Goal: Task Accomplishment & Management: Complete application form

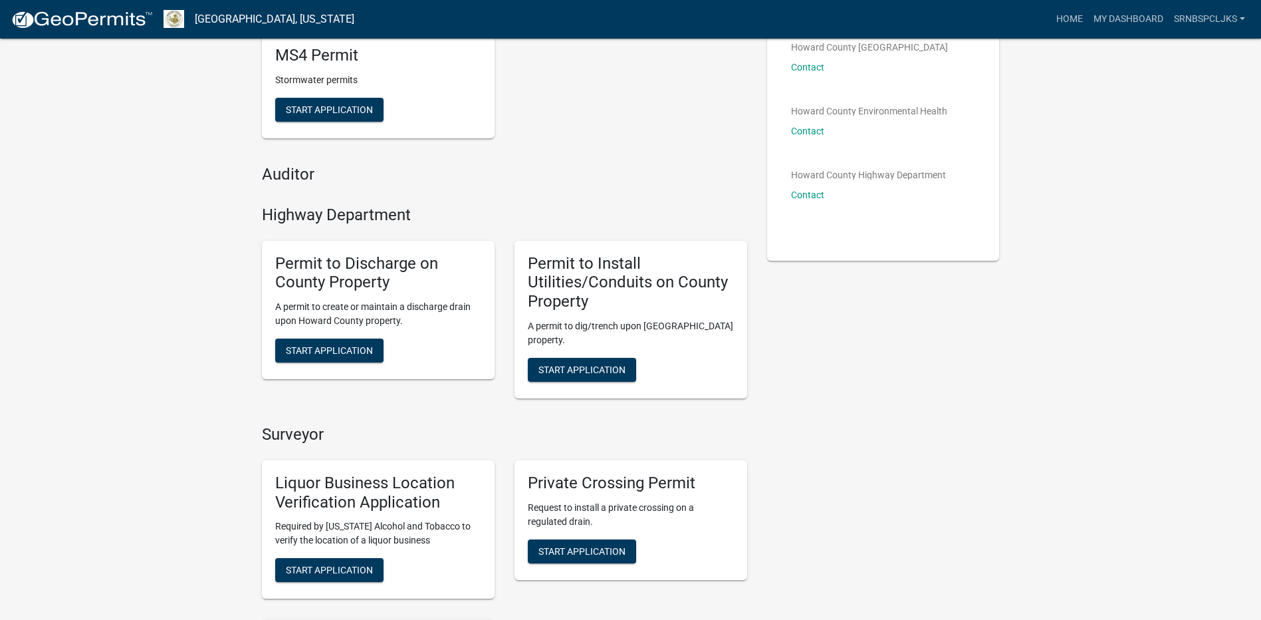
scroll to position [199, 0]
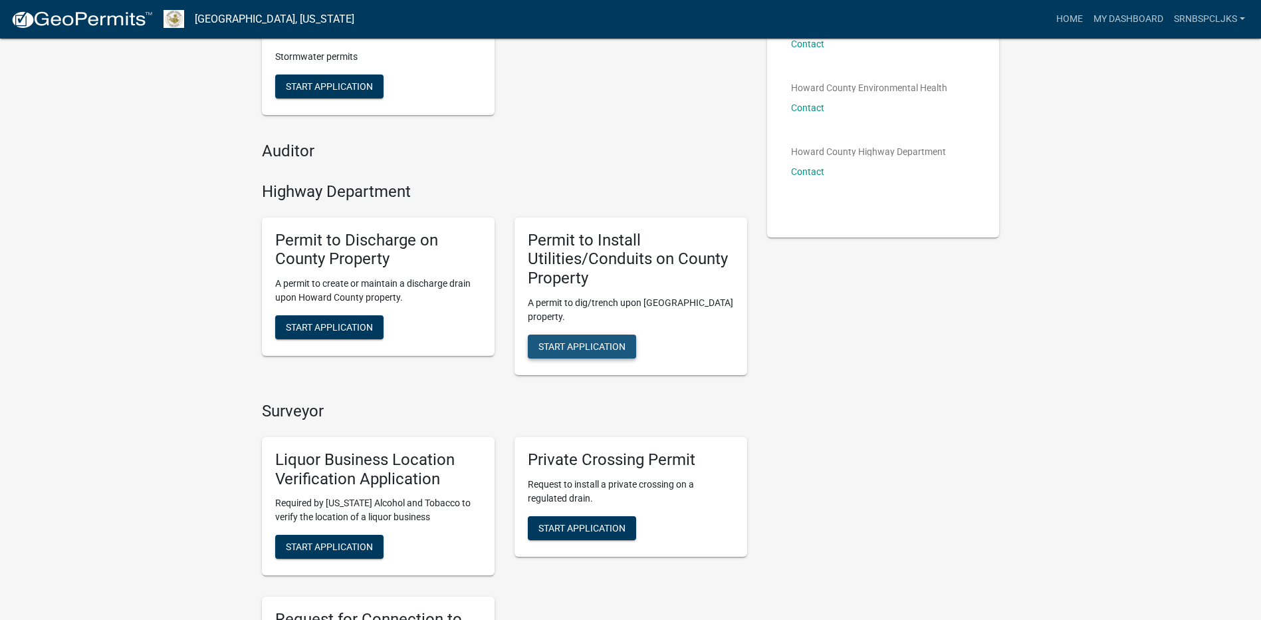
click at [581, 347] on span "Start Application" at bounding box center [582, 346] width 87 height 11
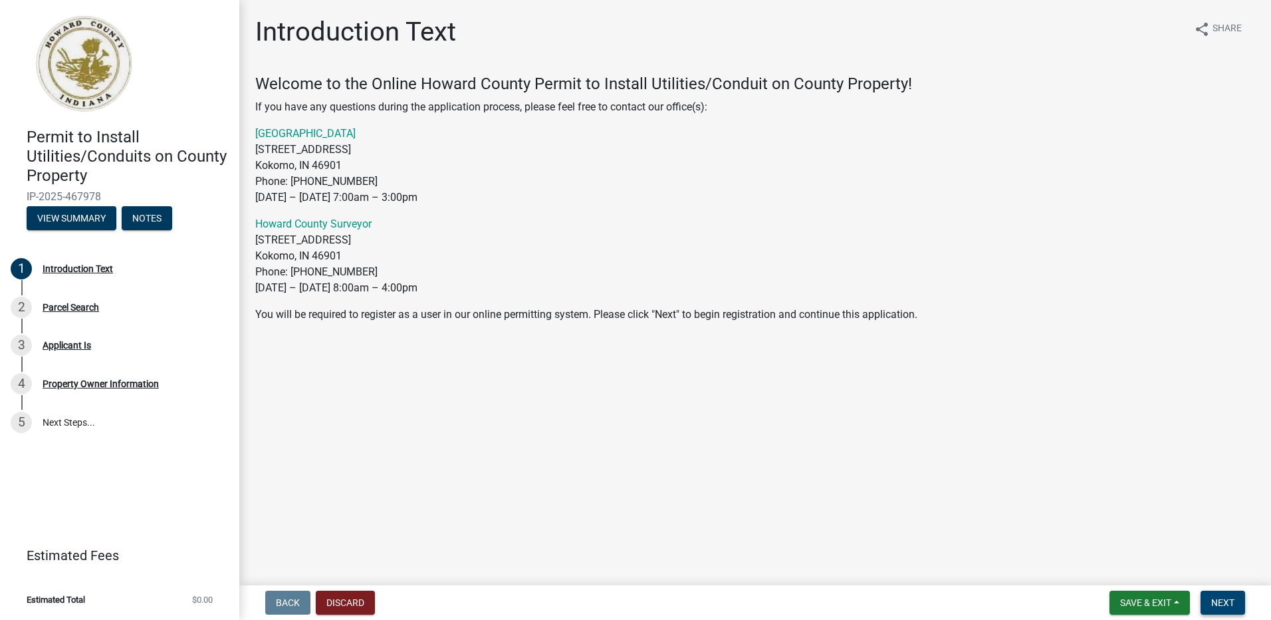
click at [1225, 608] on button "Next" at bounding box center [1223, 602] width 45 height 24
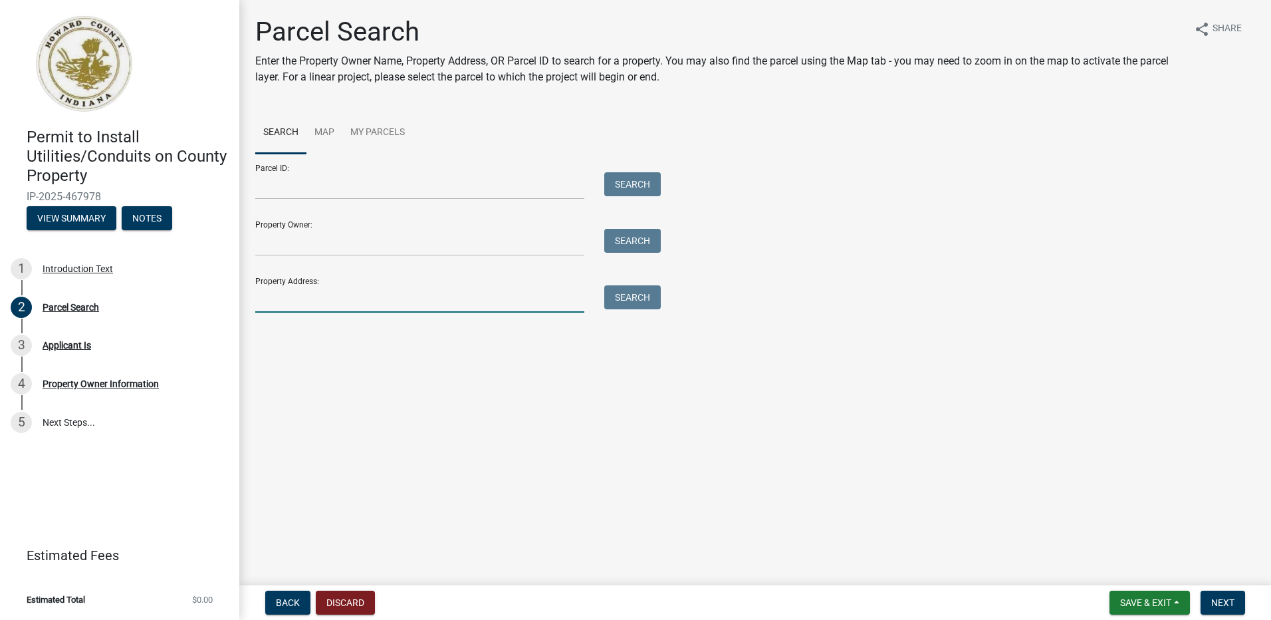
click at [302, 302] on input "Property Address:" at bounding box center [419, 298] width 329 height 27
click at [634, 296] on button "Search" at bounding box center [632, 297] width 57 height 24
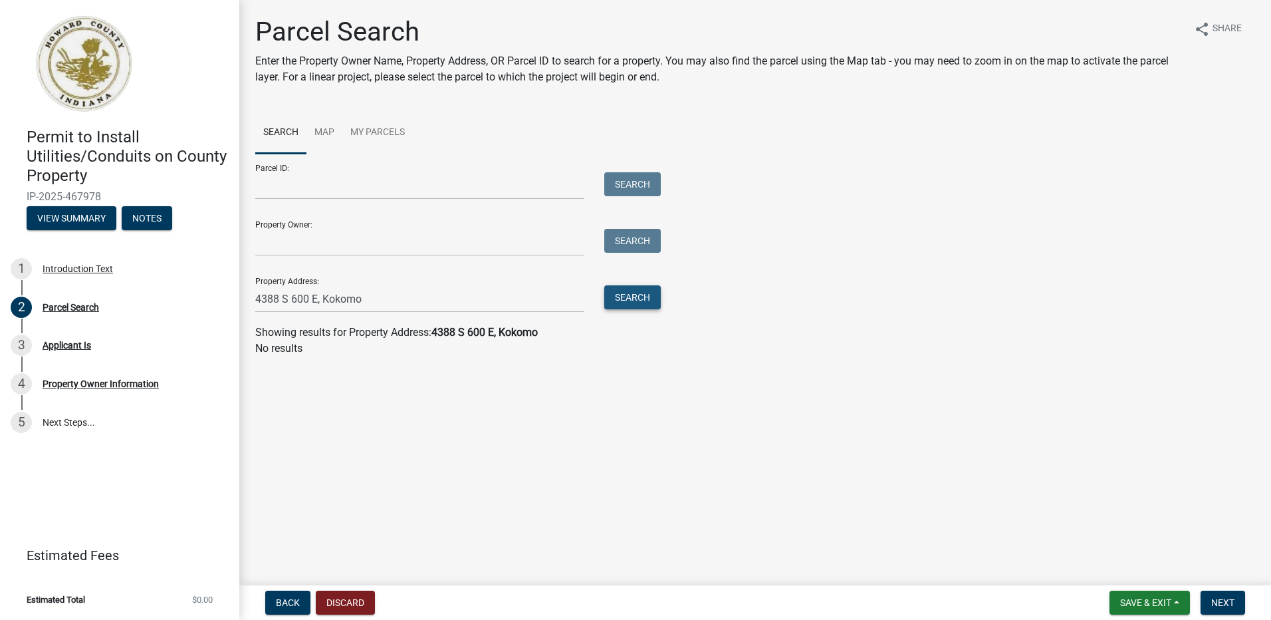
click at [633, 298] on button "Search" at bounding box center [632, 297] width 57 height 24
click at [380, 297] on input "4388 S 600 E, Kokomo" at bounding box center [419, 298] width 329 height 27
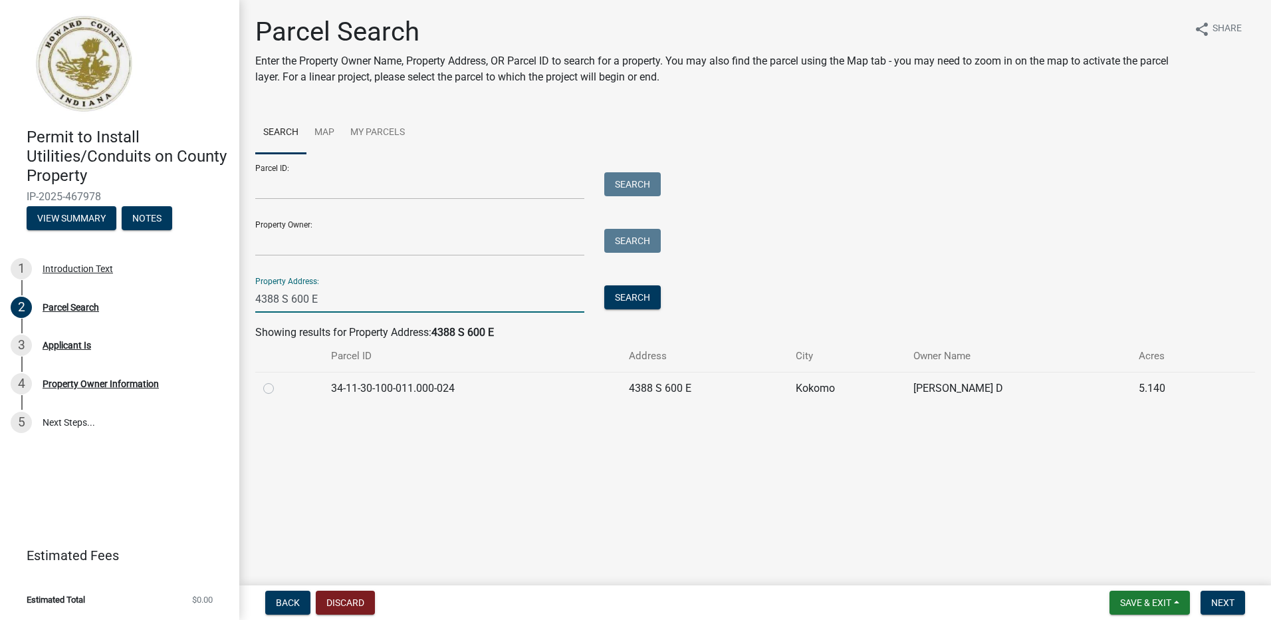
type input "4388 S 600 E"
click at [279, 380] on label at bounding box center [279, 380] width 0 height 0
click at [279, 386] on input "radio" at bounding box center [283, 384] width 9 height 9
radio input "true"
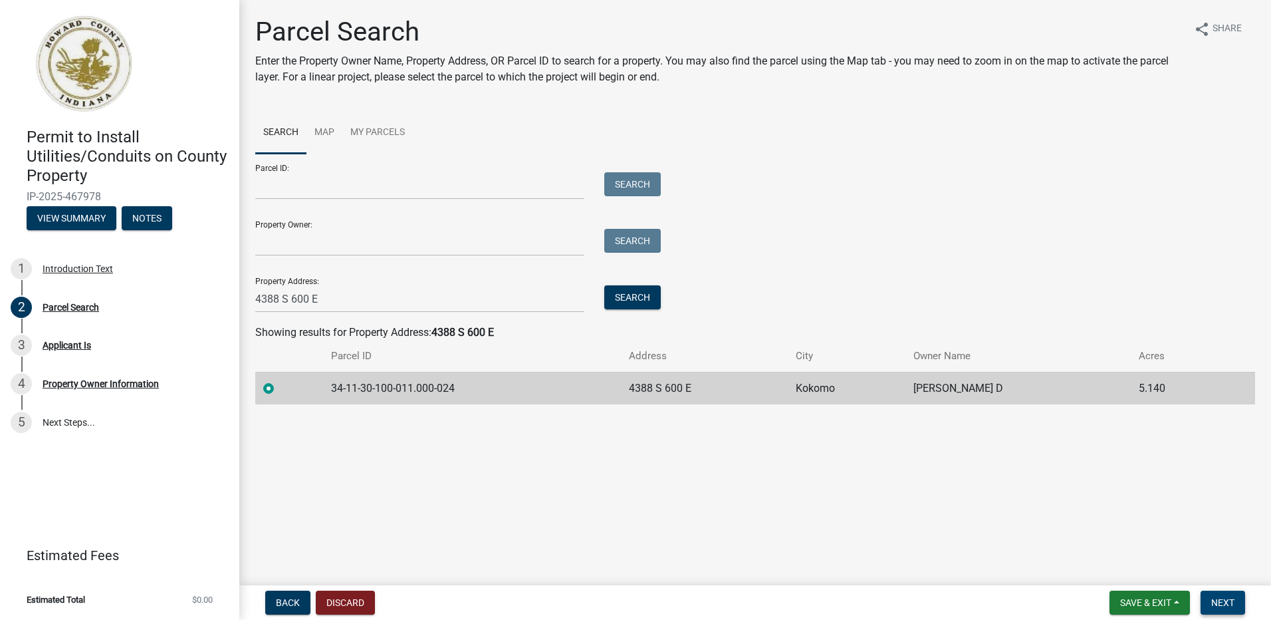
click at [1222, 602] on span "Next" at bounding box center [1223, 602] width 23 height 11
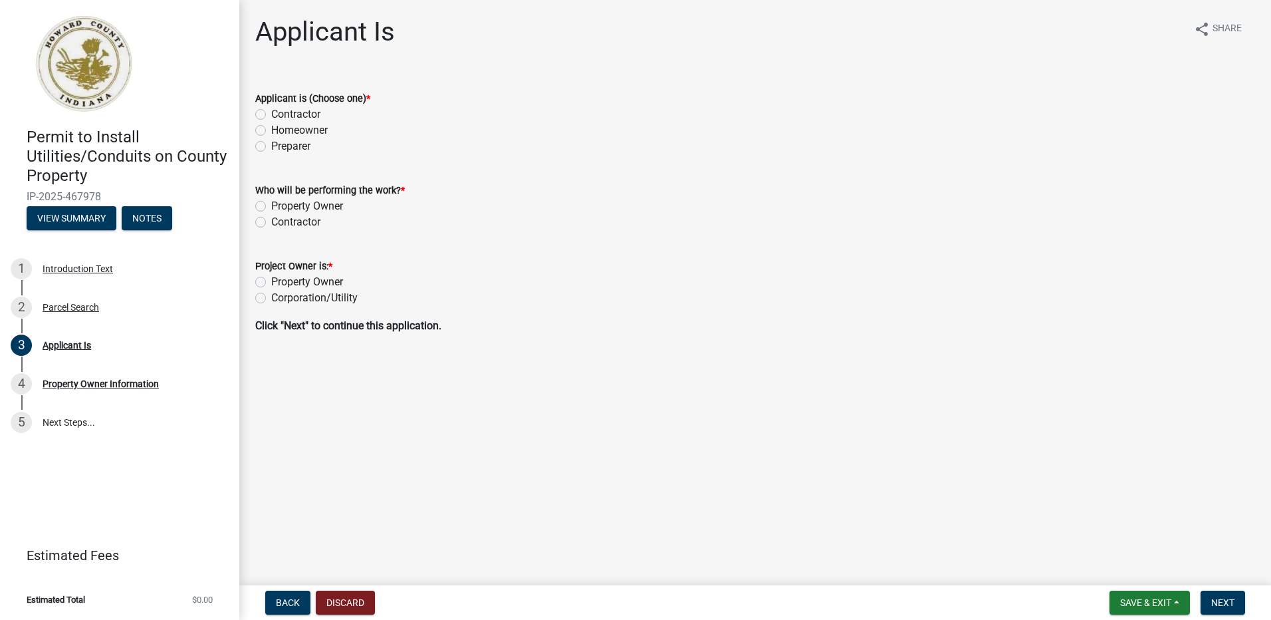
click at [271, 114] on label "Contractor" at bounding box center [295, 114] width 49 height 16
click at [271, 114] on input "Contractor" at bounding box center [275, 110] width 9 height 9
radio input "true"
click at [271, 221] on label "Contractor" at bounding box center [295, 222] width 49 height 16
click at [271, 221] on input "Contractor" at bounding box center [275, 218] width 9 height 9
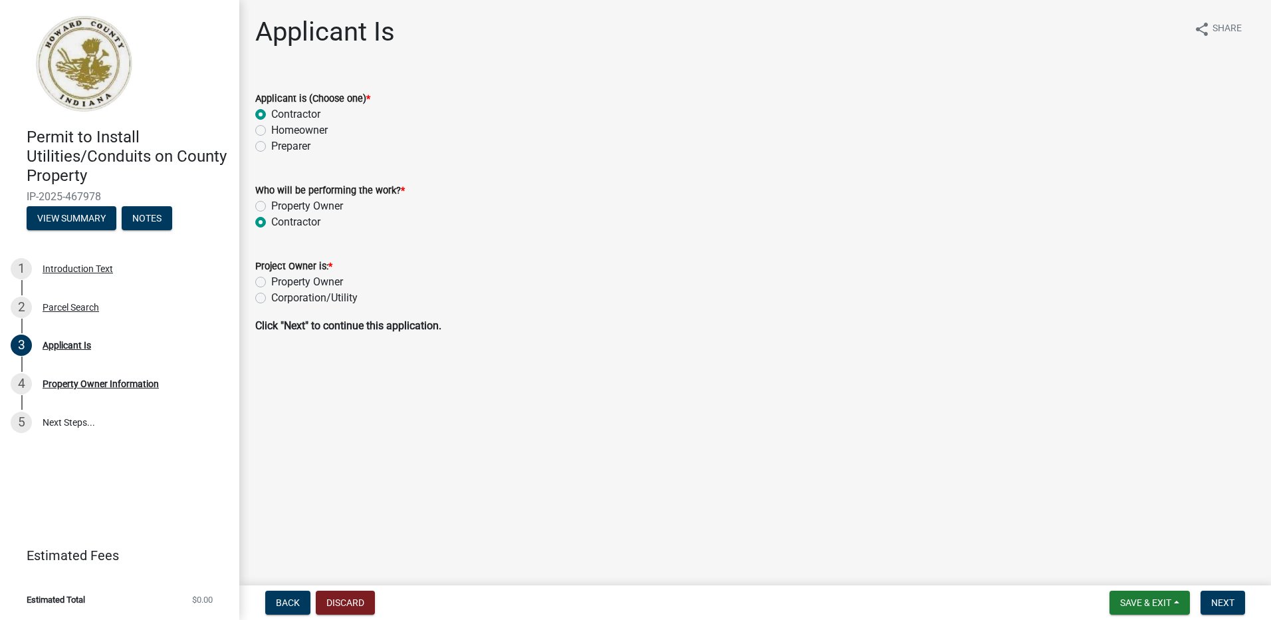
radio input "true"
click at [271, 297] on label "Corporation/Utility" at bounding box center [314, 298] width 86 height 16
click at [271, 297] on input "Corporation/Utility" at bounding box center [275, 294] width 9 height 9
radio input "true"
click at [1215, 598] on span "Next" at bounding box center [1223, 602] width 23 height 11
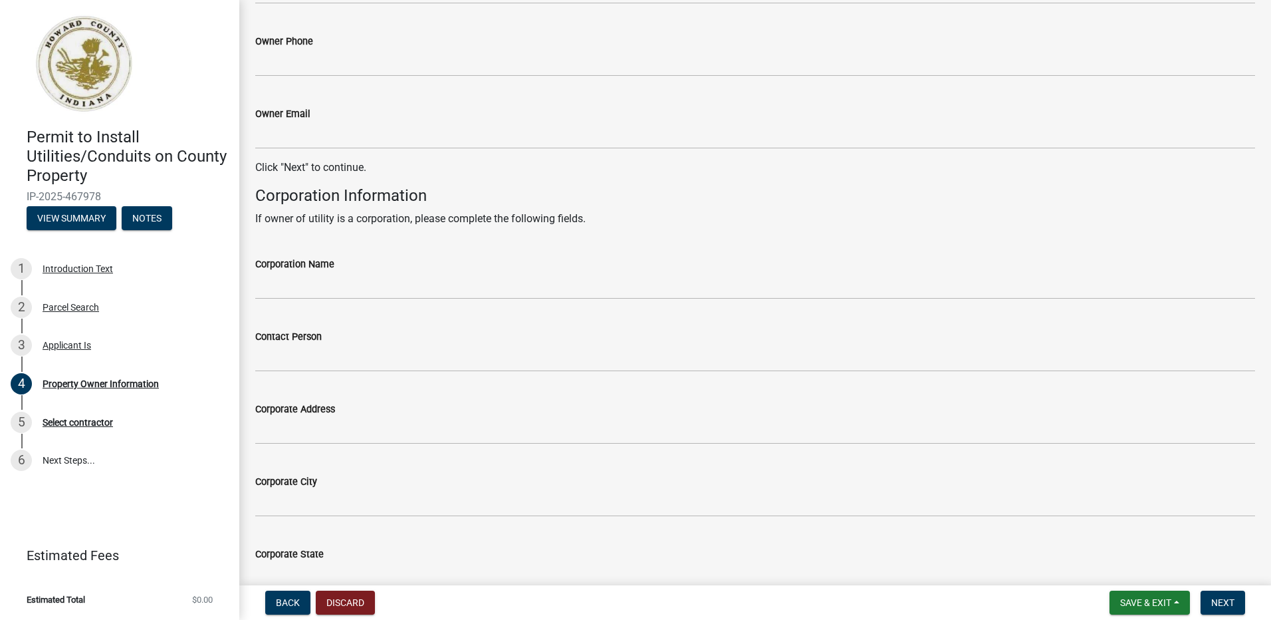
scroll to position [465, 0]
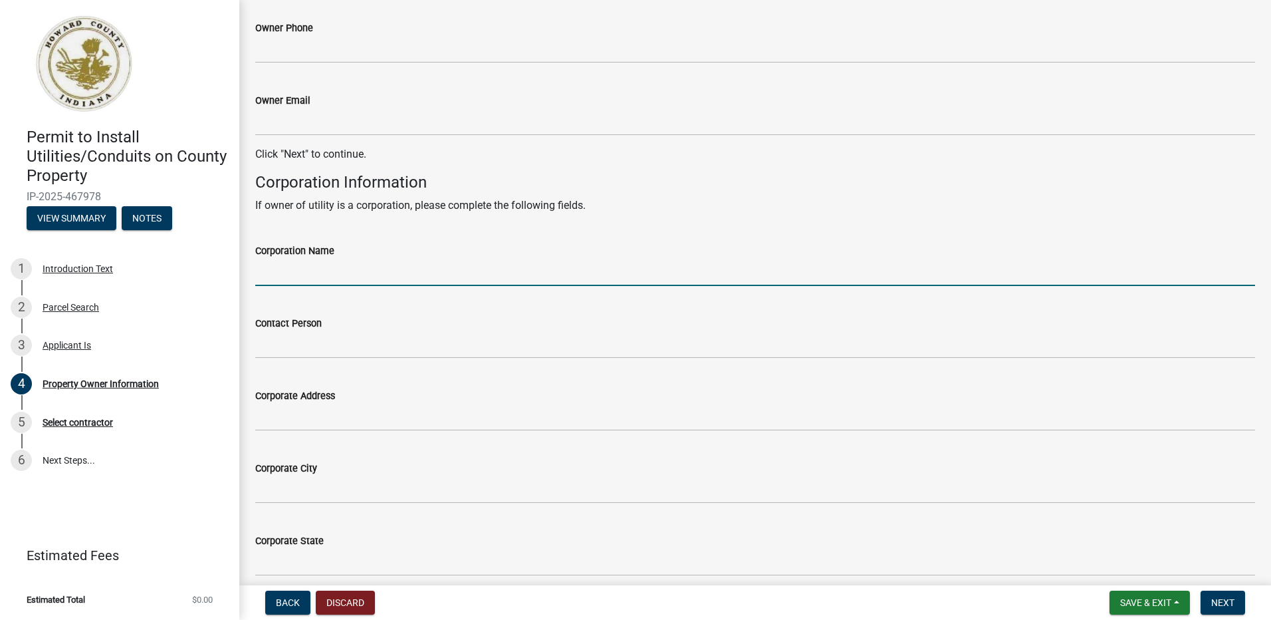
click at [291, 274] on input "Corporation Name" at bounding box center [755, 272] width 1000 height 27
type input "NIPSCO"
type input "[PERSON_NAME]"
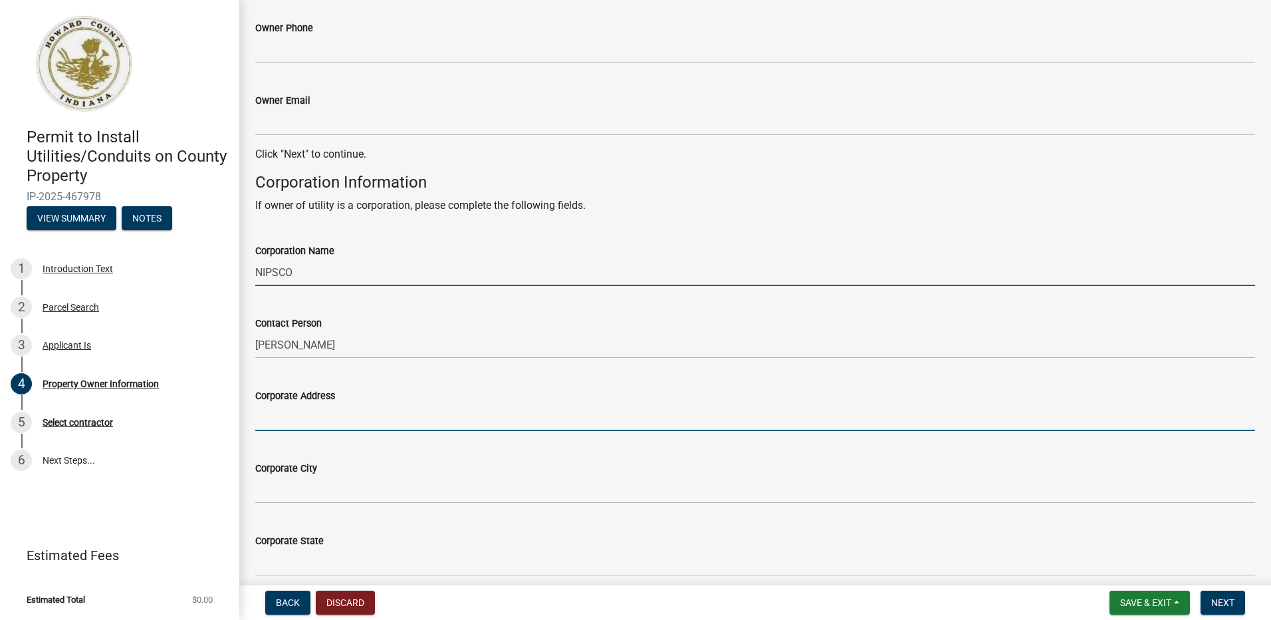
type input "[STREET_ADDRESS]"
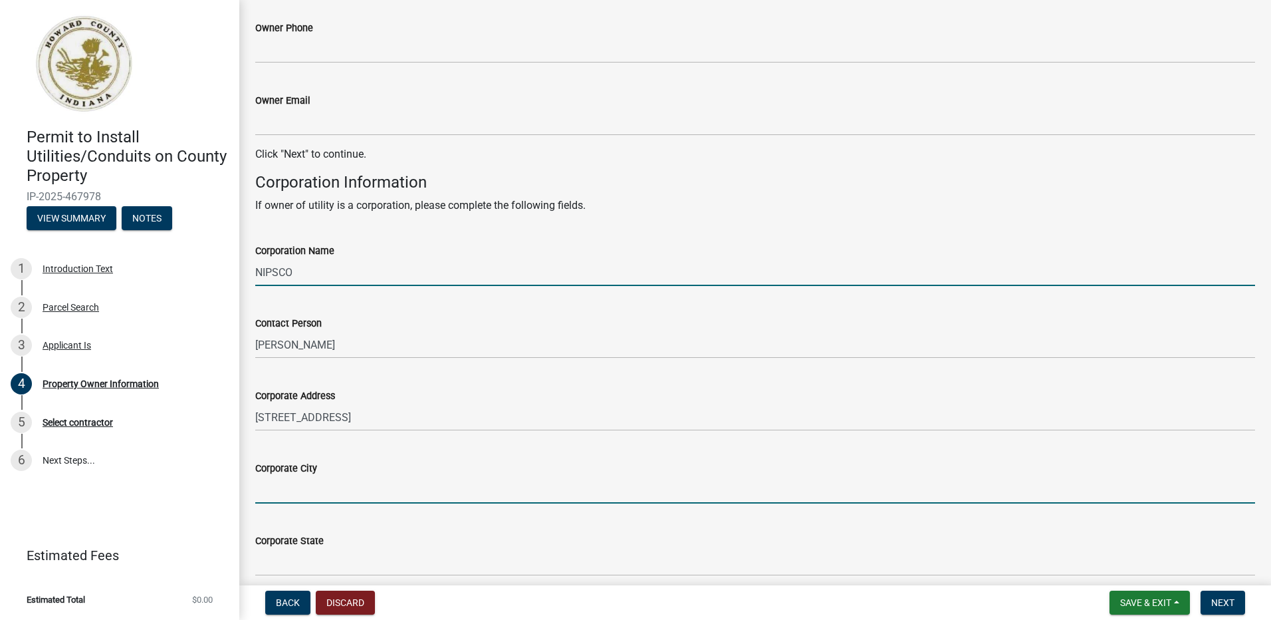
type input "Kokomo"
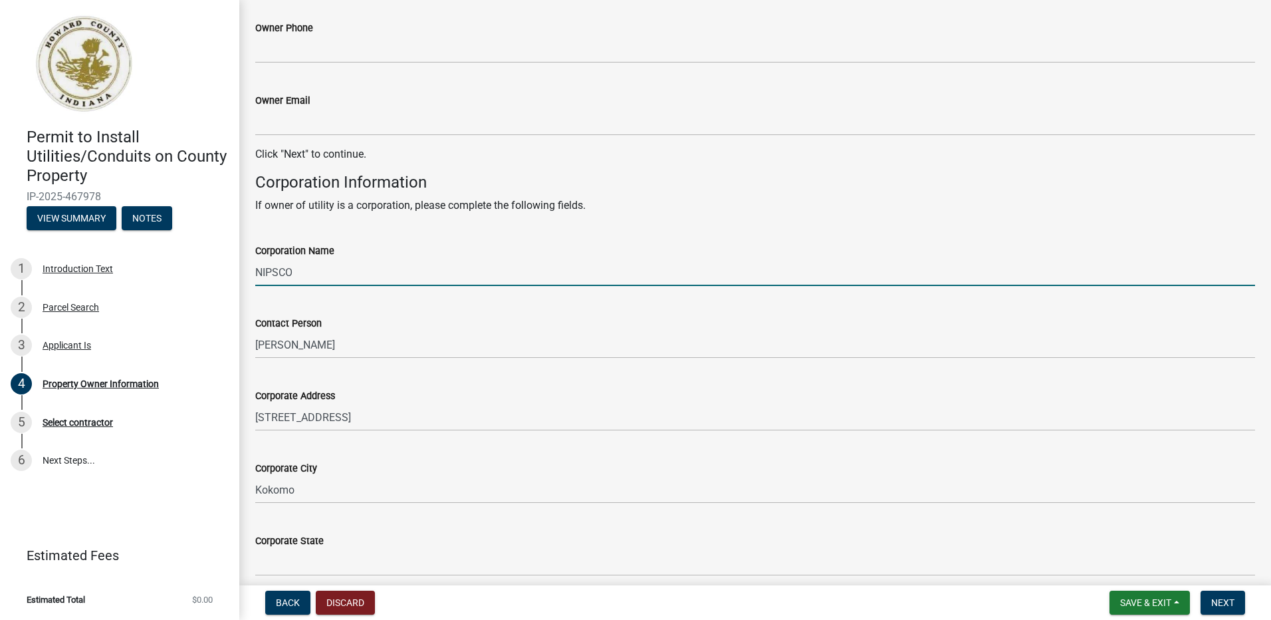
type input "[US_STATE]"
type input "46902"
type input "5743491448"
type input "[EMAIL_ADDRESS][DOMAIN_NAME]"
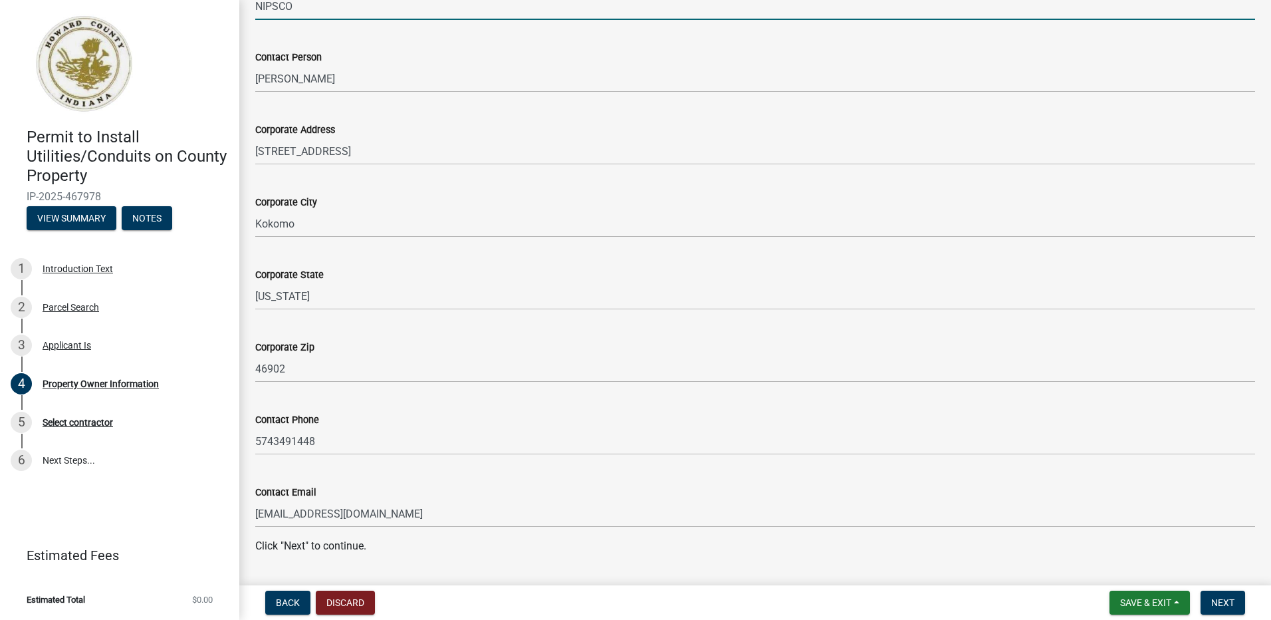
scroll to position [768, 0]
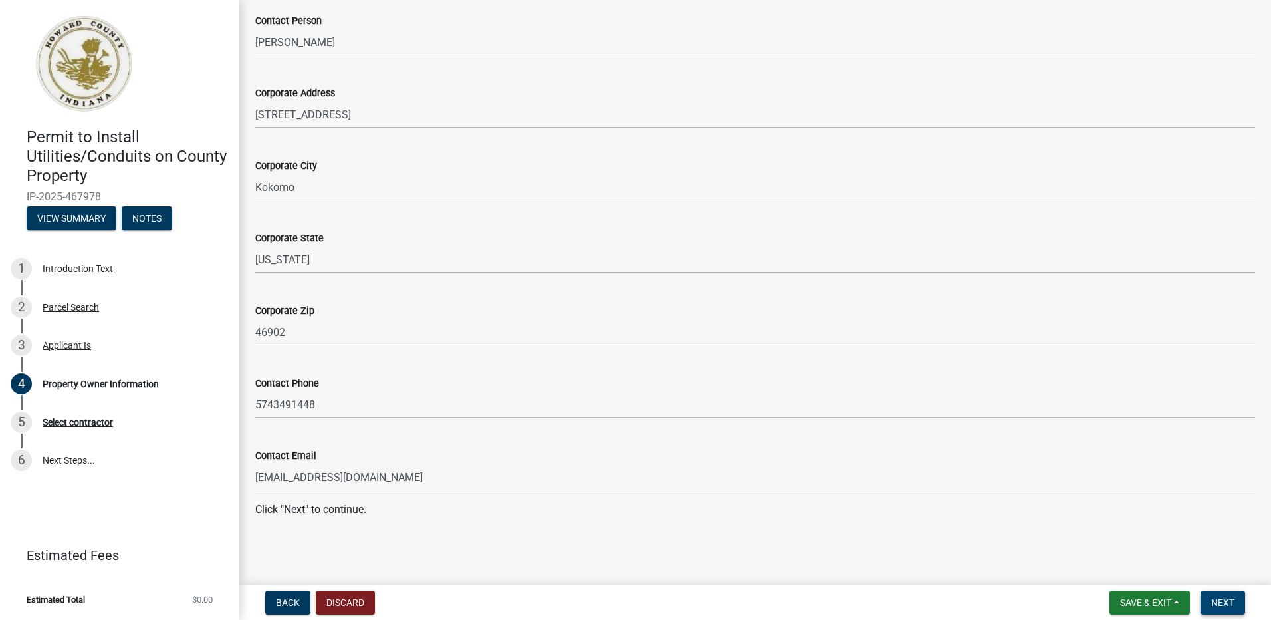
click at [1212, 594] on button "Next" at bounding box center [1223, 602] width 45 height 24
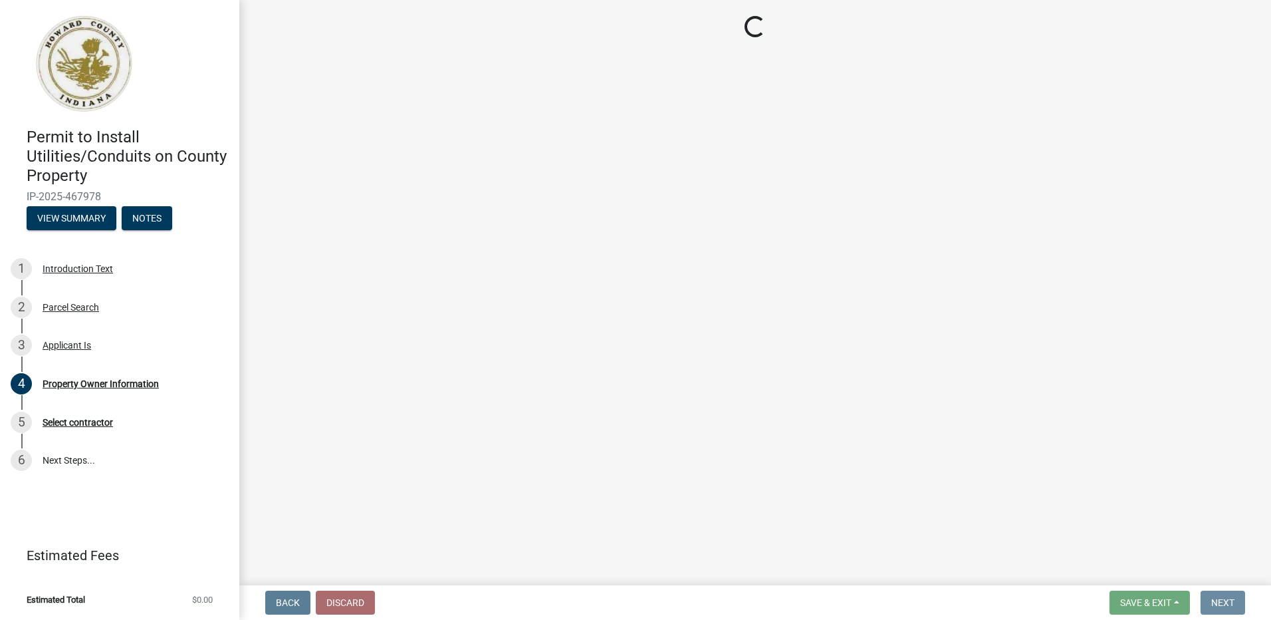
scroll to position [0, 0]
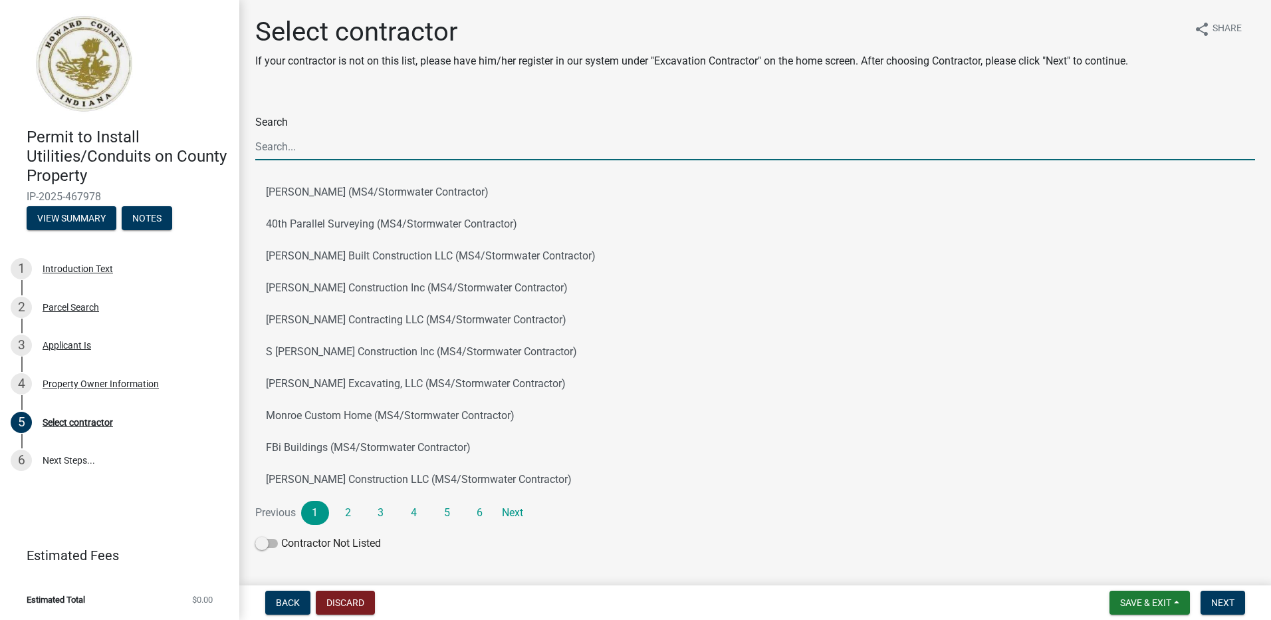
click at [323, 149] on input "Search" at bounding box center [755, 146] width 1000 height 27
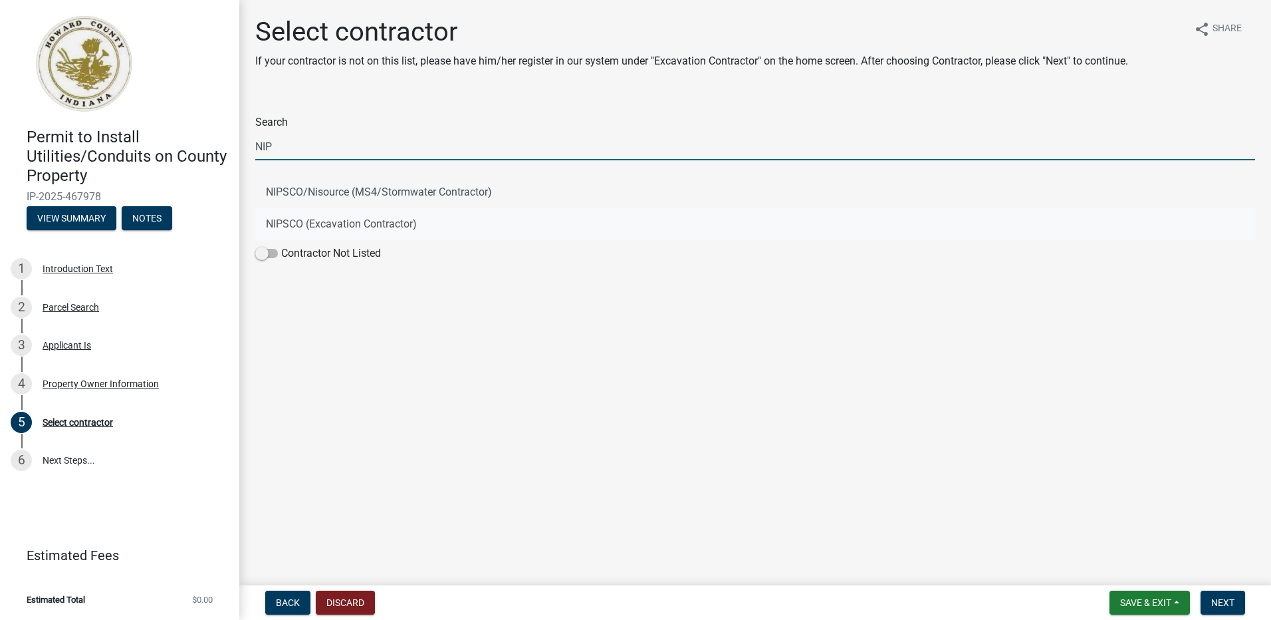
type input "NIP"
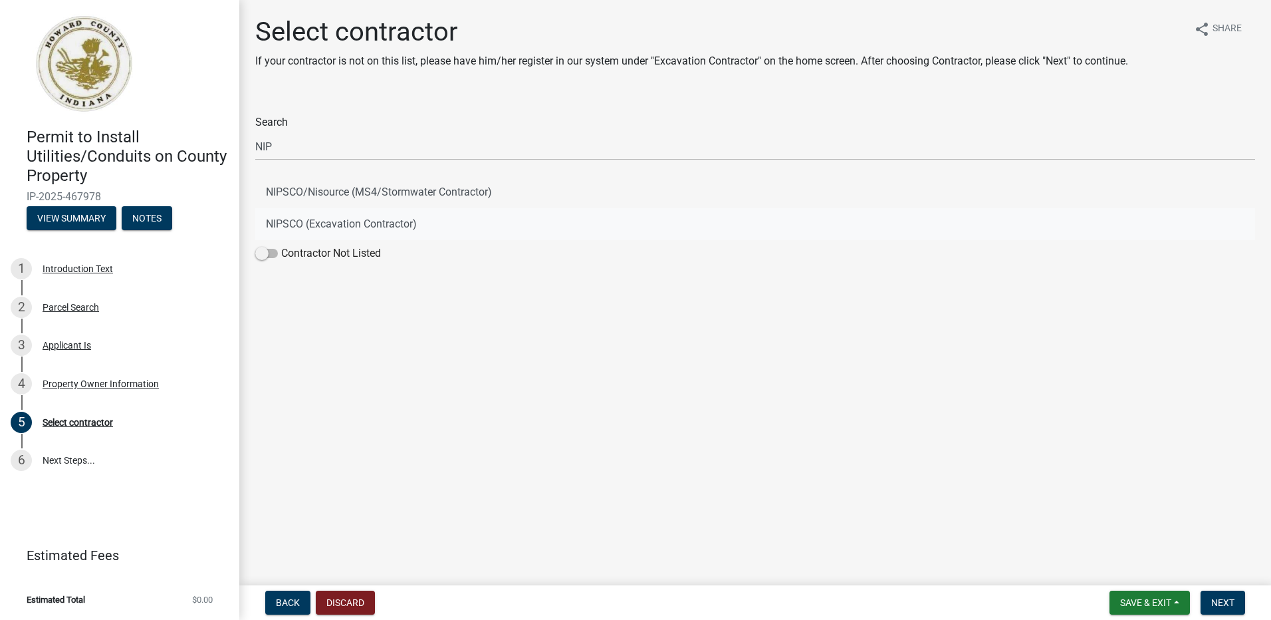
click at [340, 220] on button "NIPSCO (Excavation Contractor)" at bounding box center [755, 224] width 1000 height 32
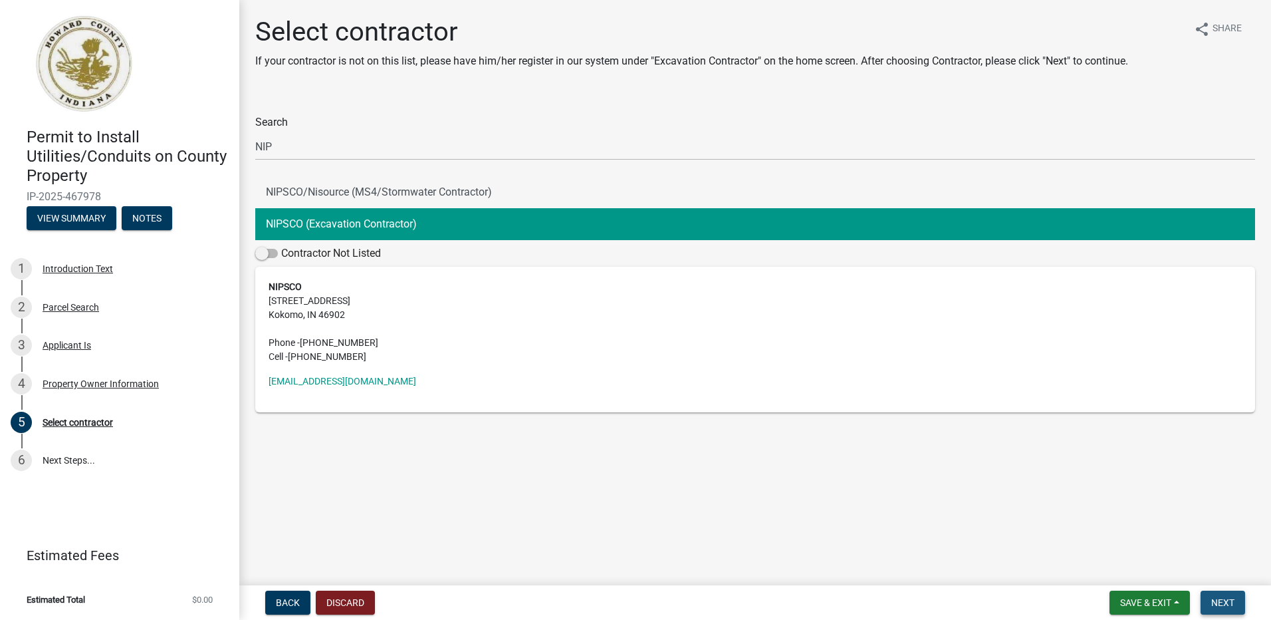
click at [1222, 602] on span "Next" at bounding box center [1223, 602] width 23 height 11
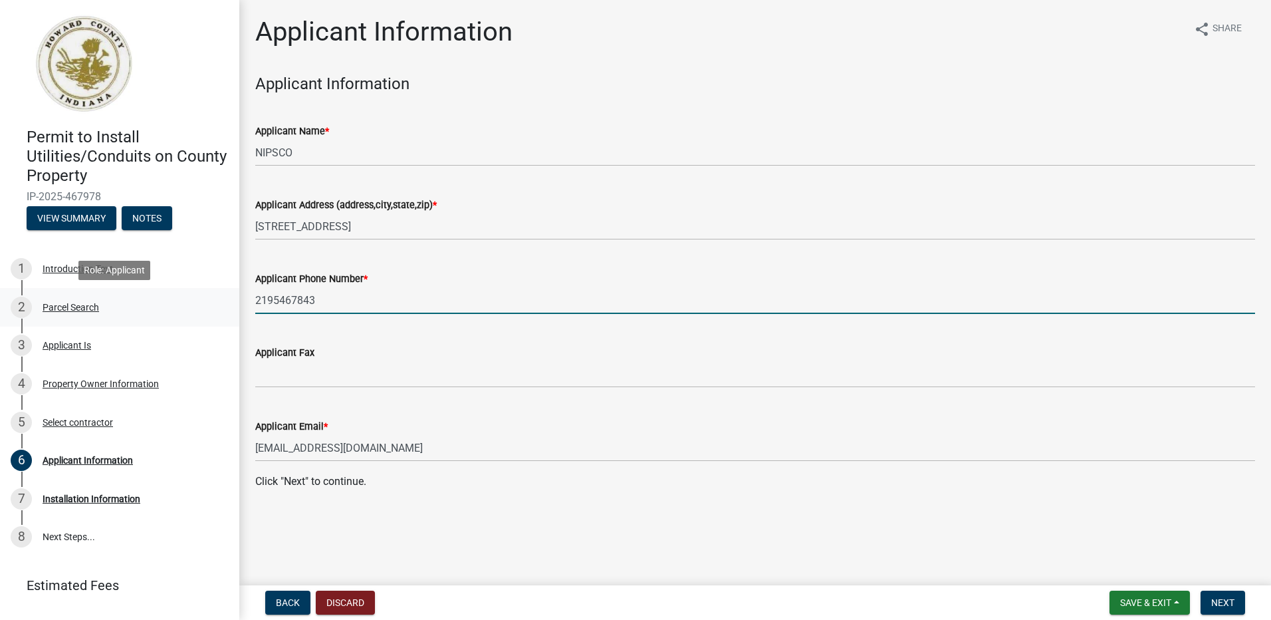
drag, startPoint x: 321, startPoint y: 301, endPoint x: 189, endPoint y: 293, distance: 131.9
click at [189, 293] on div "Permit to Install Utilities/Conduits on County Property IP-2025-467978 View Sum…" at bounding box center [635, 310] width 1271 height 620
type input "5745351448"
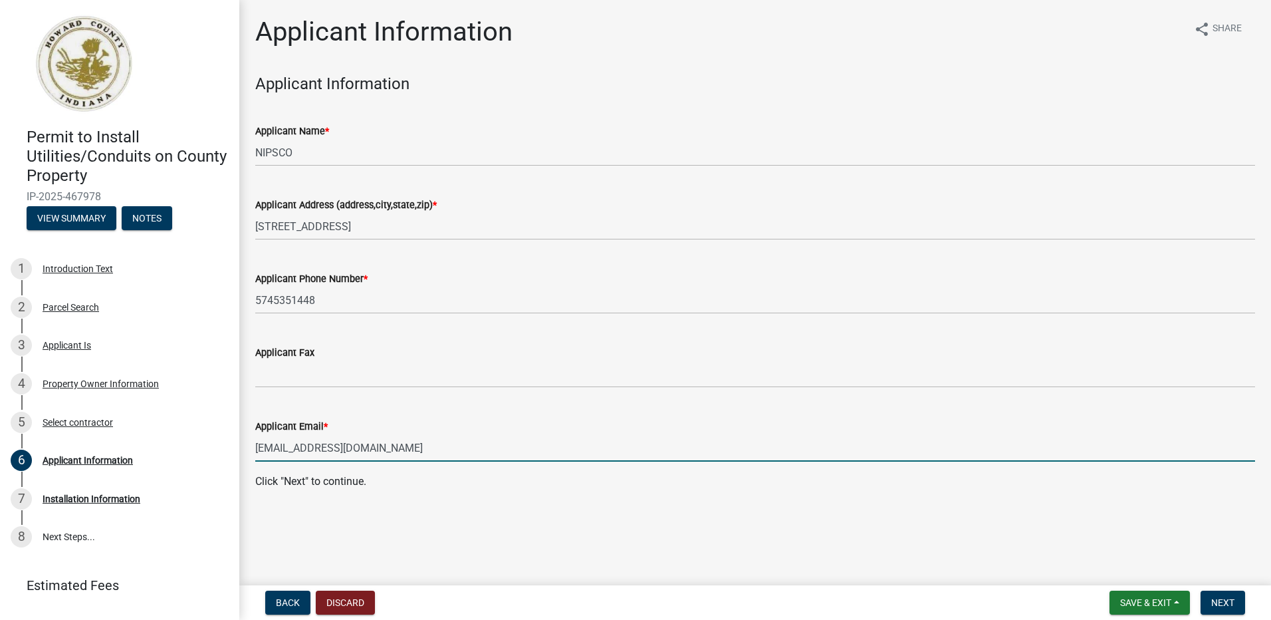
drag, startPoint x: 408, startPoint y: 449, endPoint x: 247, endPoint y: 445, distance: 161.6
click at [247, 445] on div "Applicant Email * LockoutPermits@nisource.com" at bounding box center [755, 431] width 1020 height 62
type input "[EMAIL_ADDRESS][DOMAIN_NAME]"
click at [1222, 604] on span "Next" at bounding box center [1223, 602] width 23 height 11
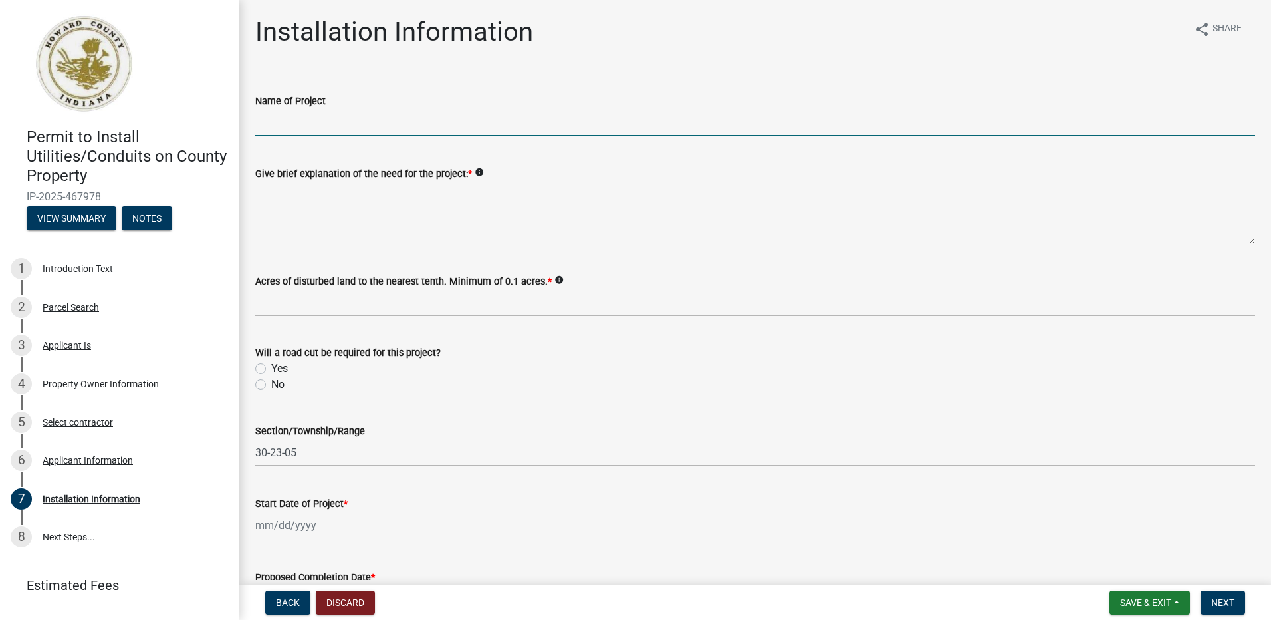
click at [273, 122] on input "Name of Project" at bounding box center [755, 122] width 1000 height 27
type input "New gas service - 10506 W 200 N"
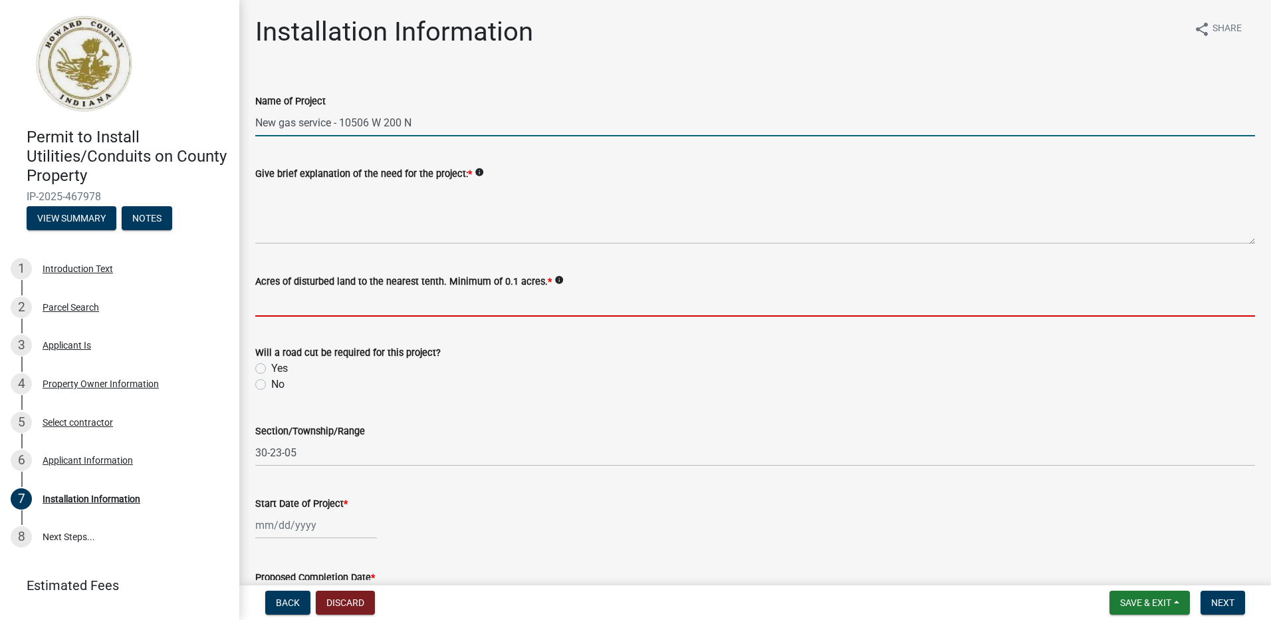
type input "0.1"
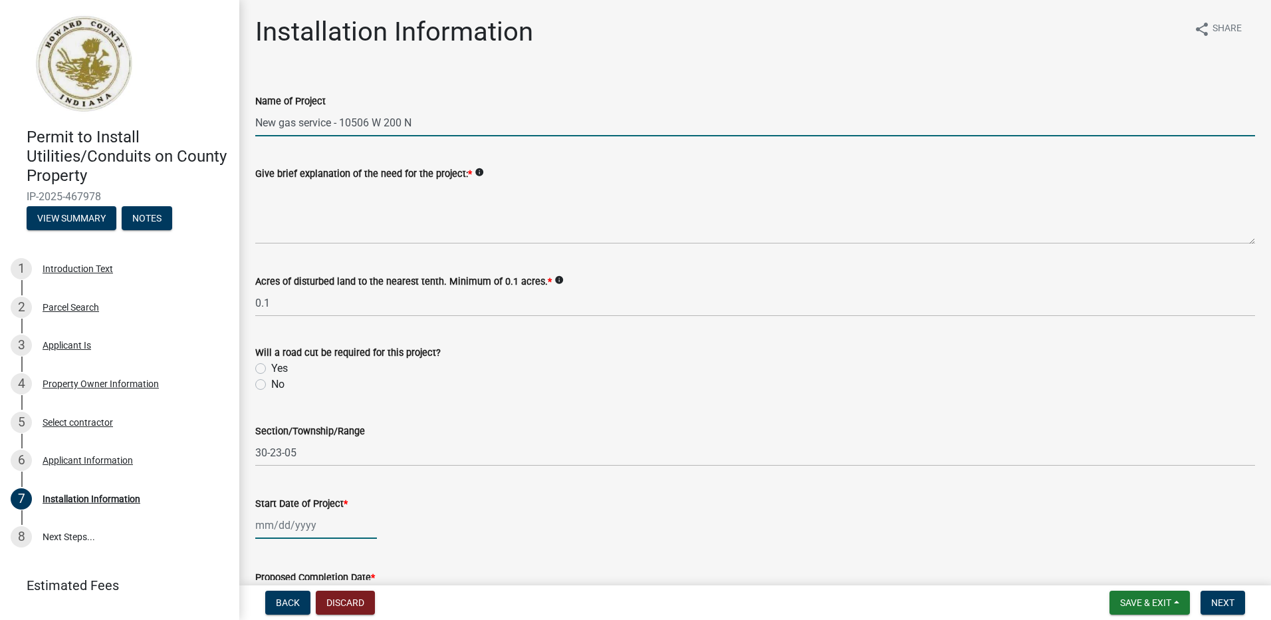
type input "09/03/2025"
type input "[PERSON_NAME]"
select select "8"
select select "2025"
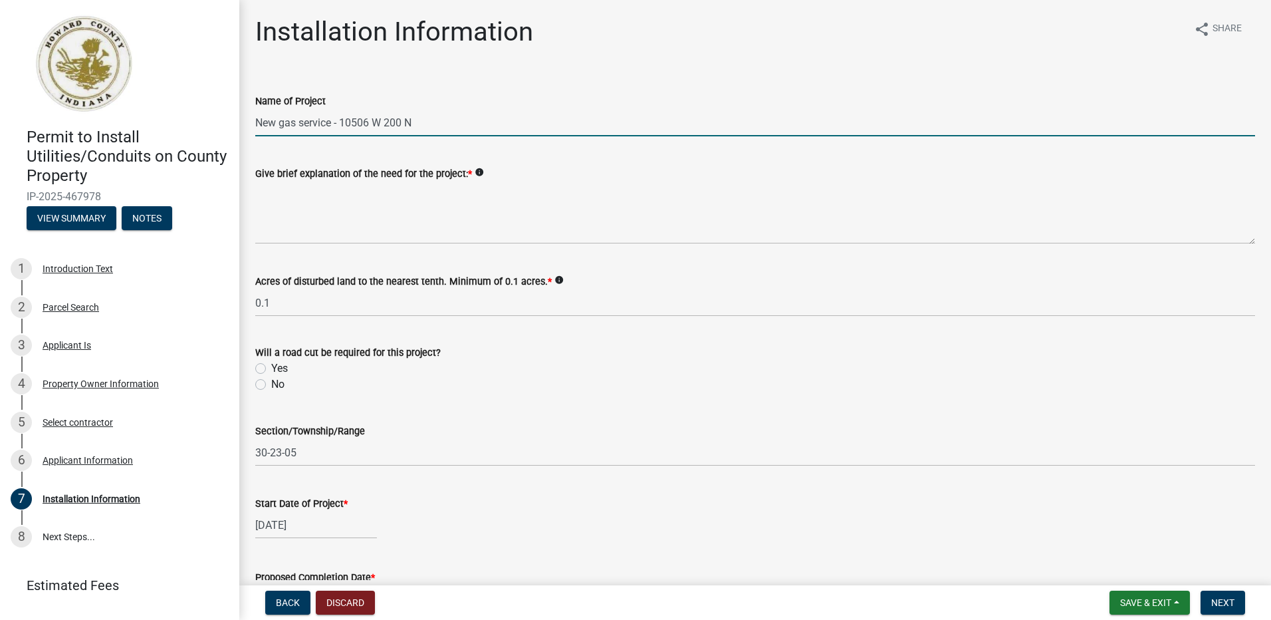
select select "8"
select select "2025"
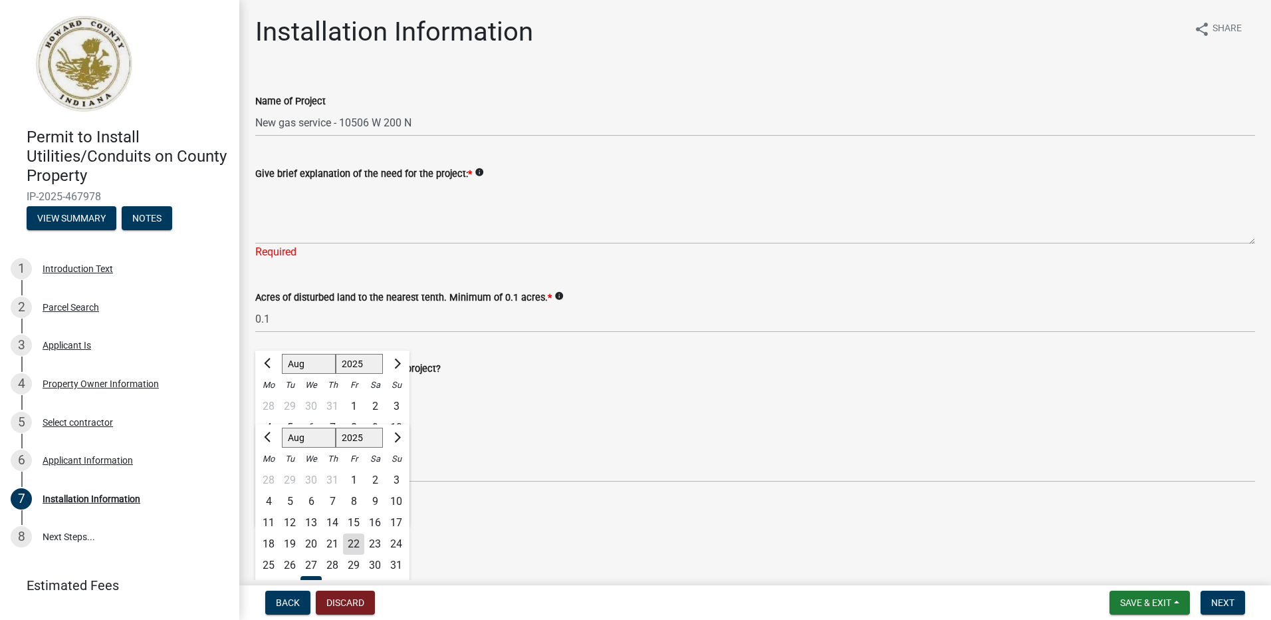
scroll to position [3, 0]
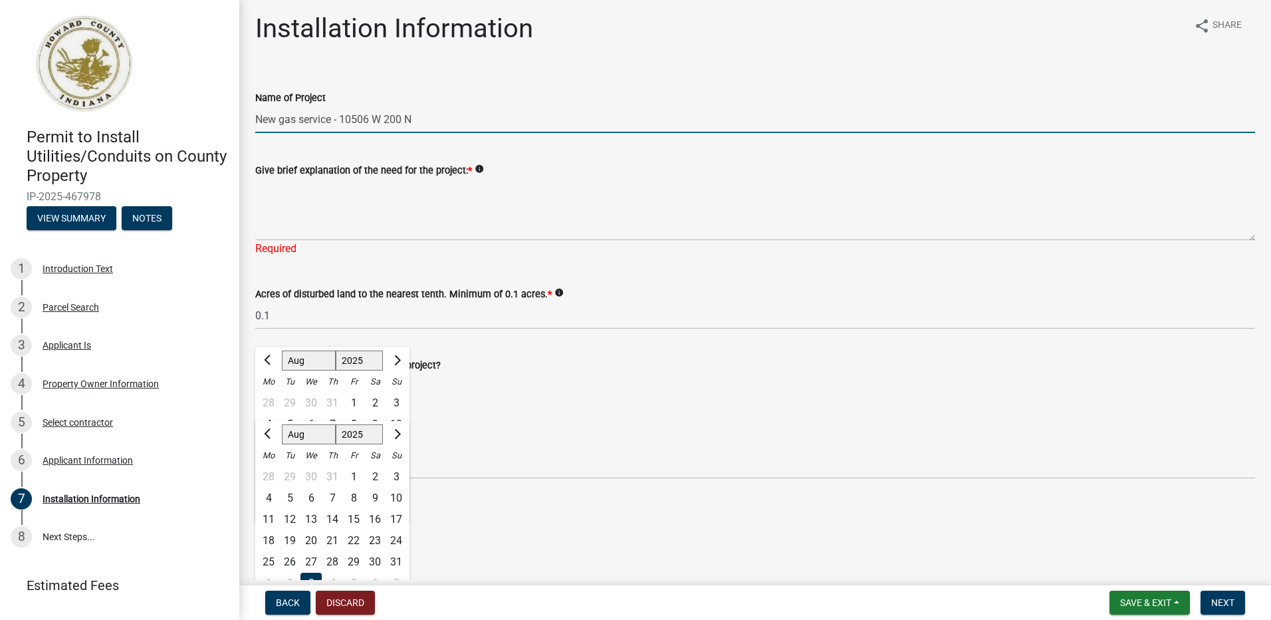
drag, startPoint x: 413, startPoint y: 118, endPoint x: 342, endPoint y: 115, distance: 71.2
click at [342, 115] on input "New gas service - 10506 W 200 N" at bounding box center [755, 119] width 1000 height 27
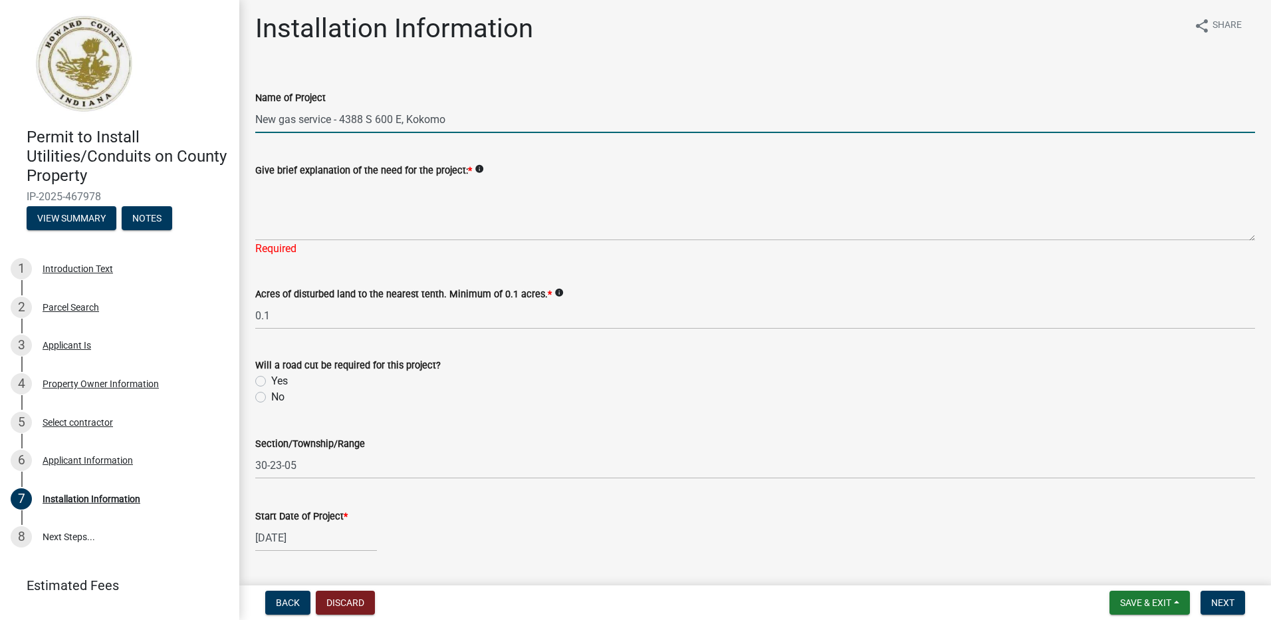
type input "New gas service - 4388 S 600 E, Kokomo"
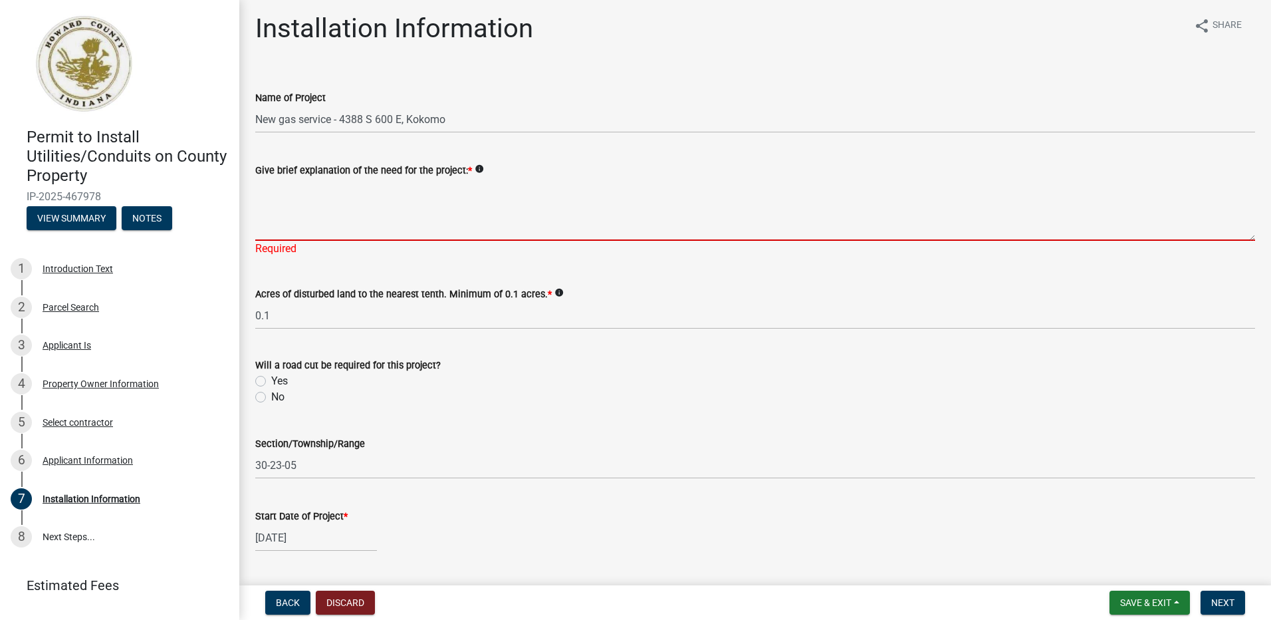
click at [322, 194] on textarea "Give brief explanation of the need for the project: *" at bounding box center [755, 209] width 1000 height 63
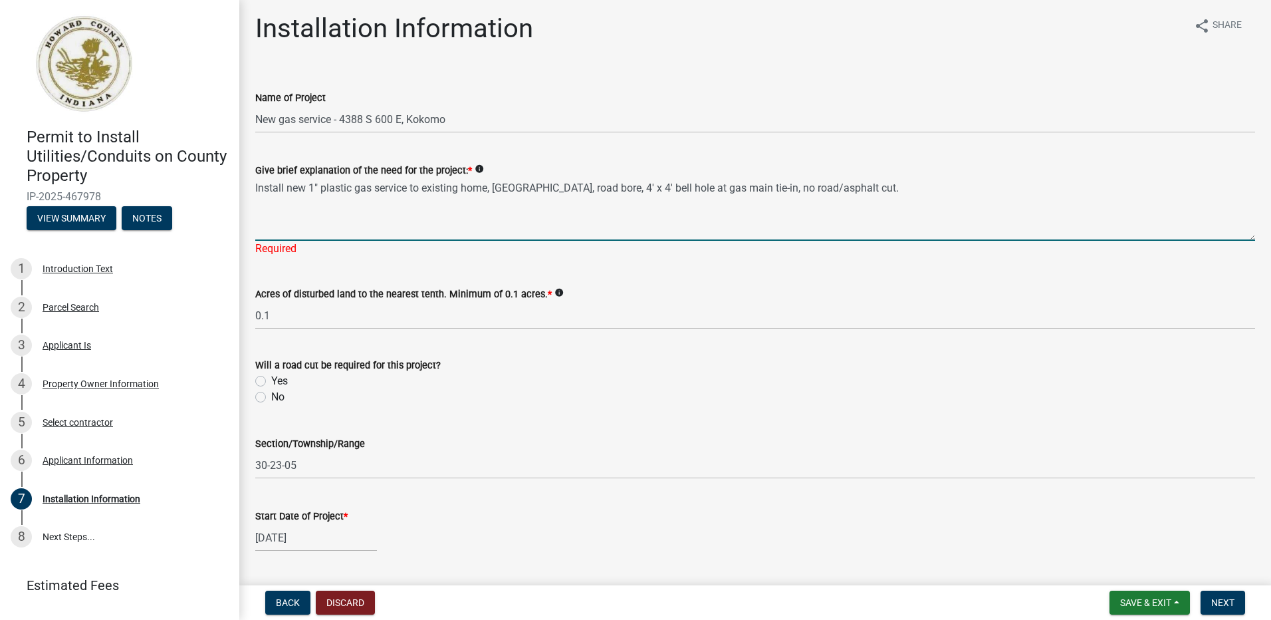
click at [665, 188] on textarea "Install new 1" plastic gas service to existing home, [GEOGRAPHIC_DATA], road bo…" at bounding box center [755, 209] width 1000 height 63
click at [870, 220] on textarea "Install new 1" plastic gas service to existing home, [GEOGRAPHIC_DATA], road bo…" at bounding box center [755, 209] width 1000 height 63
type textarea "Install new 1" plastic gas service to existing home, [GEOGRAPHIC_DATA], road bo…"
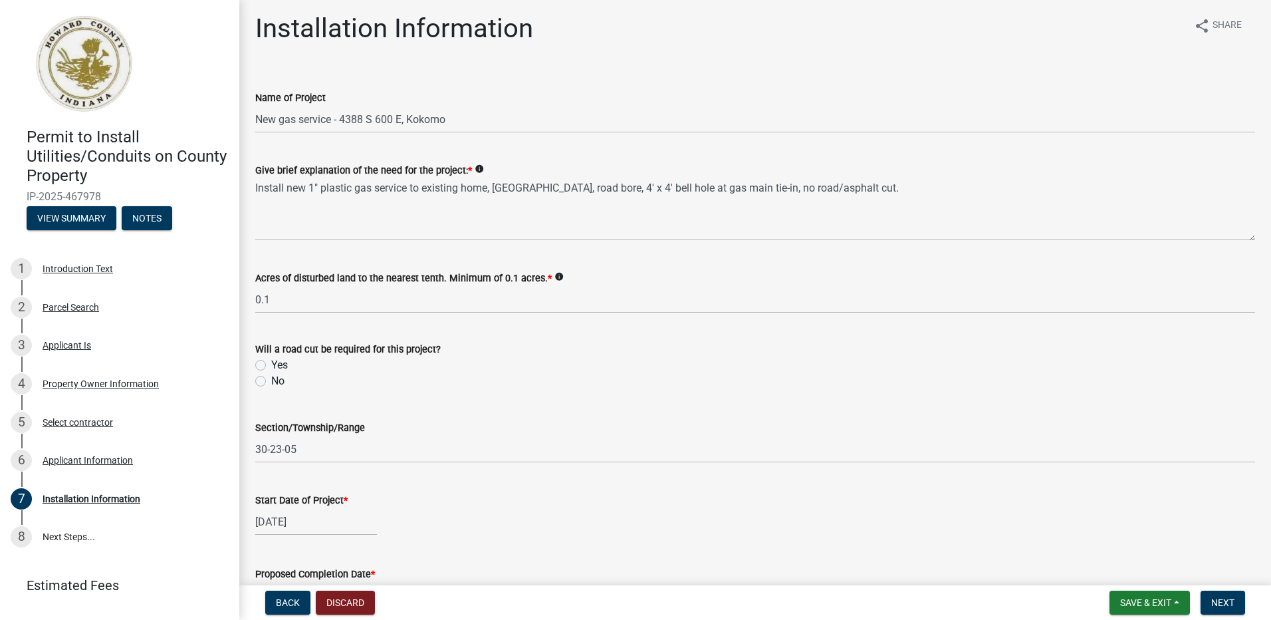
click at [271, 380] on label "No" at bounding box center [277, 381] width 13 height 16
click at [271, 380] on input "No" at bounding box center [275, 377] width 9 height 9
radio input "true"
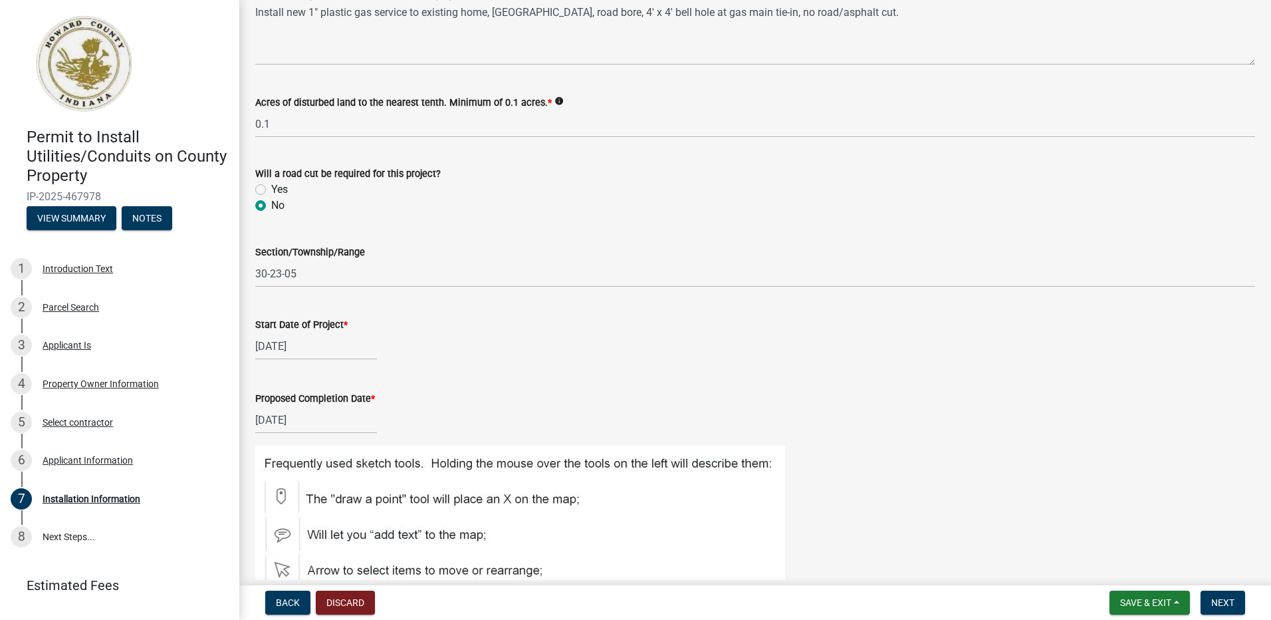
scroll to position [203, 0]
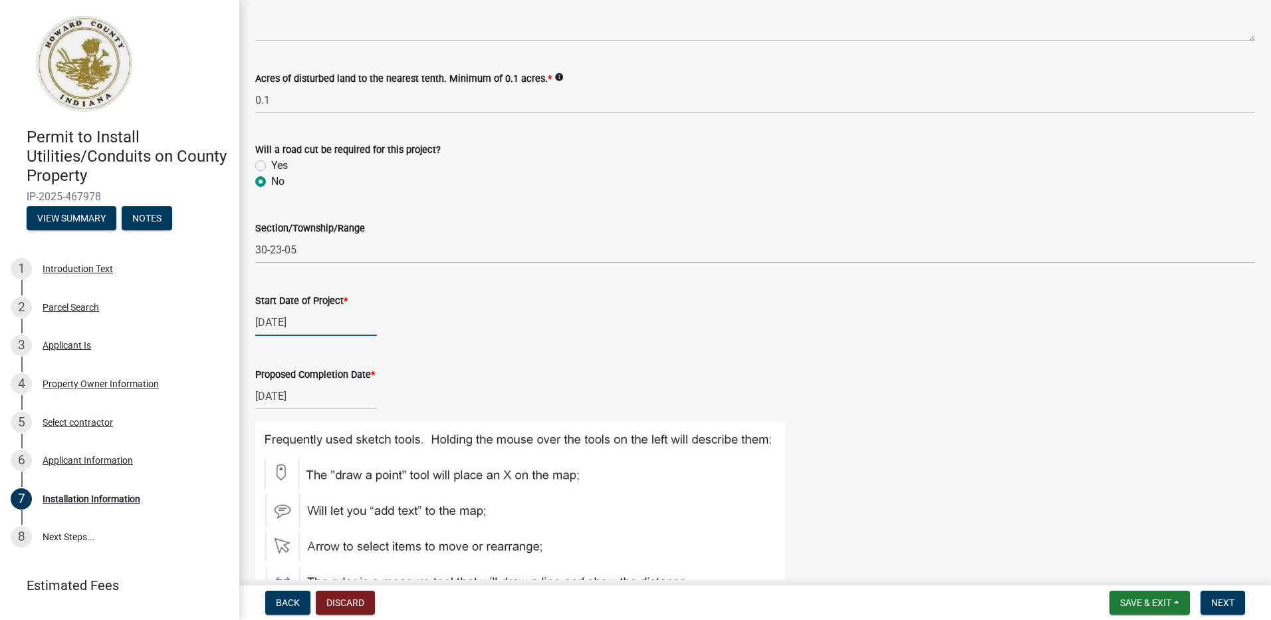
click at [334, 321] on div "09/03/2025" at bounding box center [316, 322] width 122 height 27
select select "9"
select select "2025"
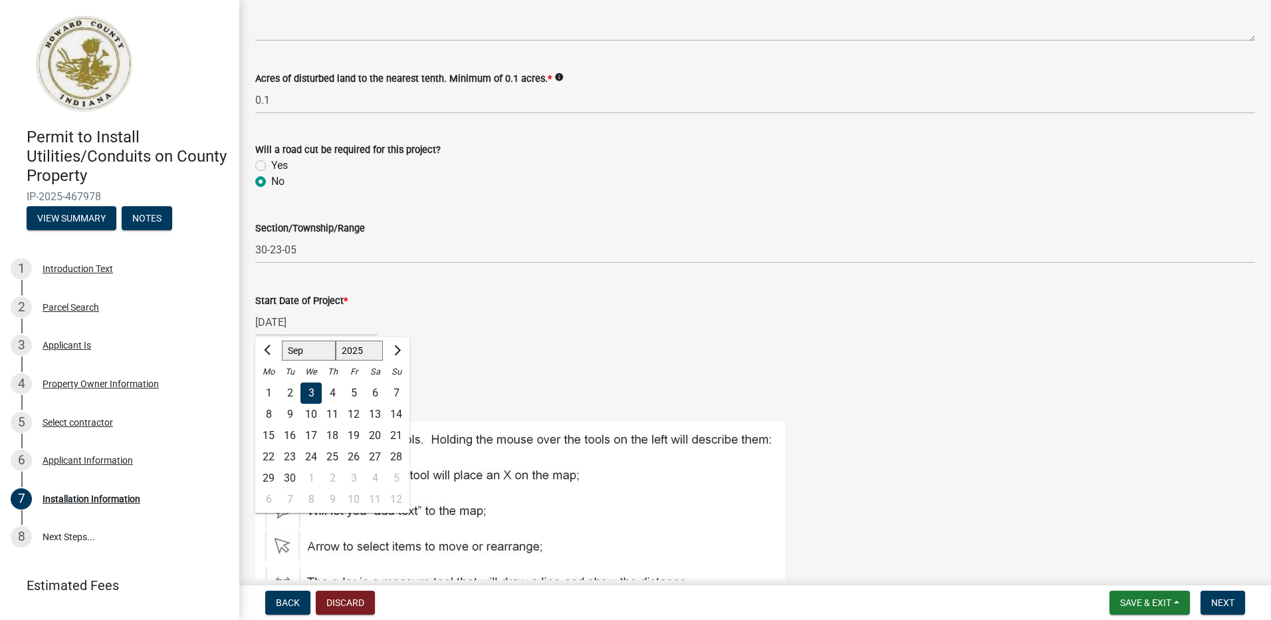
click at [311, 414] on div "10" at bounding box center [311, 414] width 21 height 21
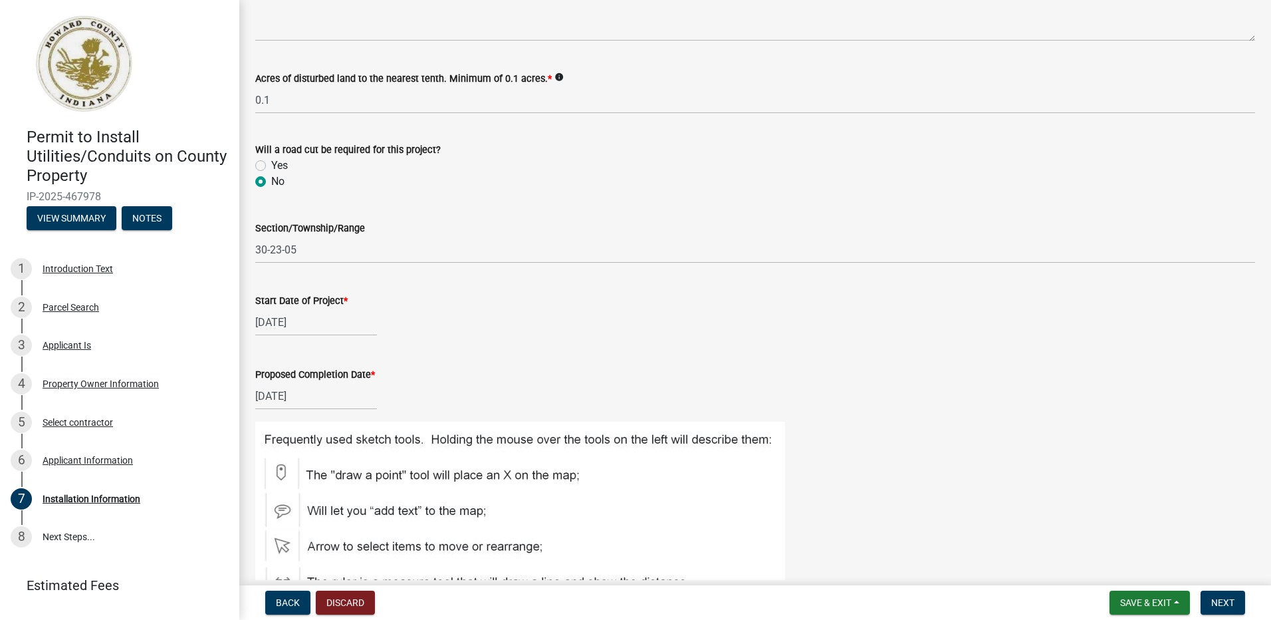
type input "[DATE]"
click at [330, 397] on div "09/03/2025" at bounding box center [316, 395] width 122 height 27
select select "9"
select select "2025"
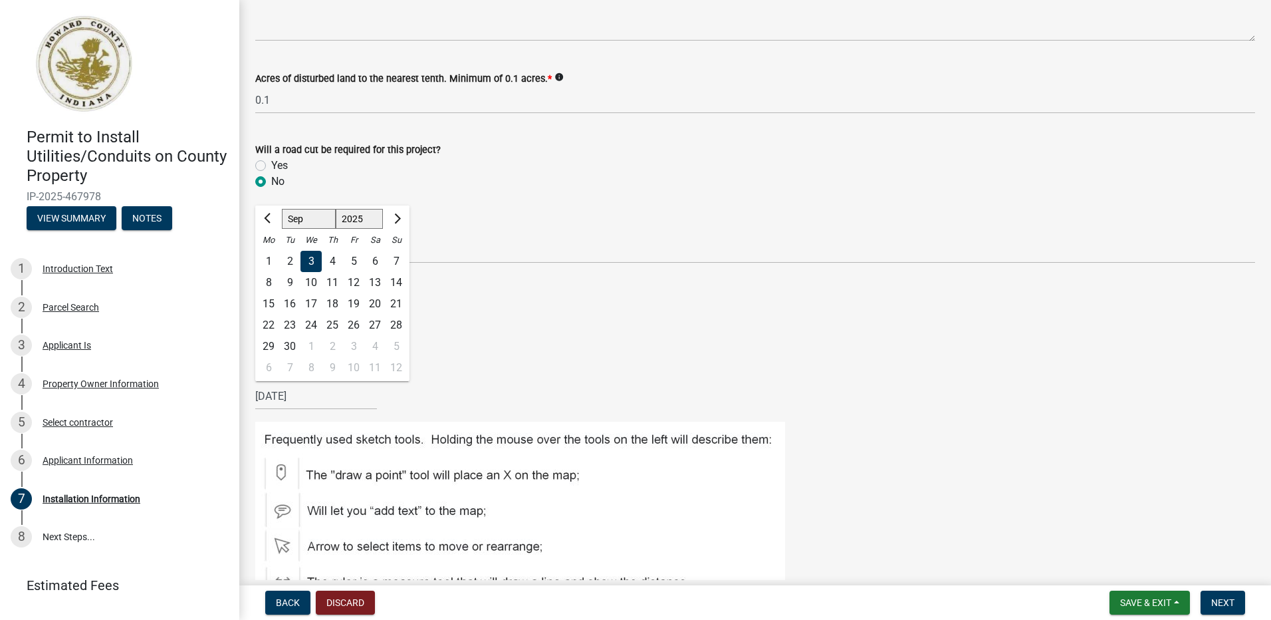
click at [310, 279] on div "10" at bounding box center [311, 282] width 21 height 21
type input "[DATE]"
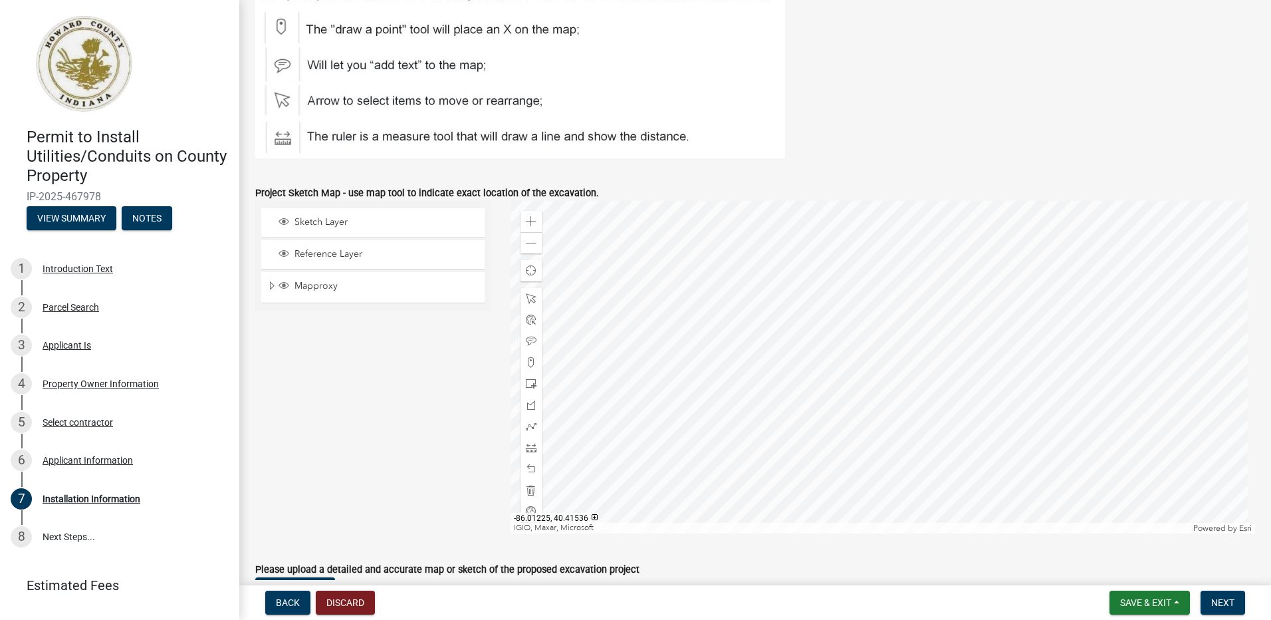
scroll to position [668, 0]
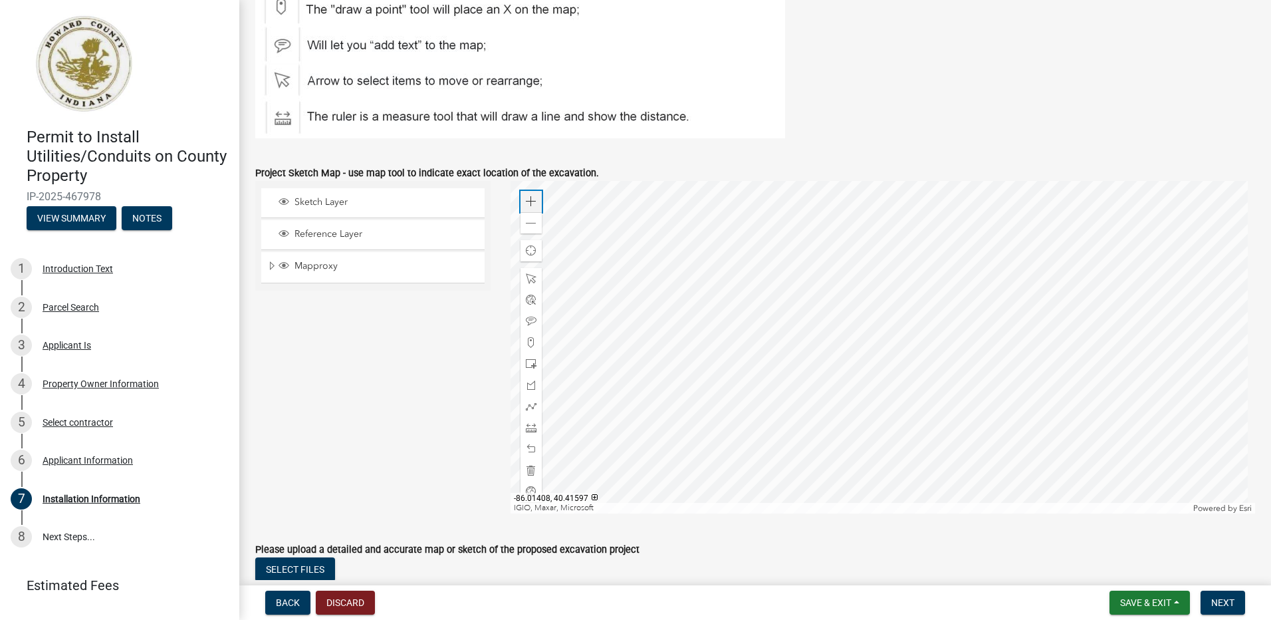
click at [526, 198] on span at bounding box center [531, 201] width 11 height 11
click at [860, 404] on div at bounding box center [883, 347] width 745 height 332
click at [528, 366] on span at bounding box center [531, 363] width 11 height 11
click at [739, 364] on div at bounding box center [883, 347] width 745 height 332
click at [527, 407] on span at bounding box center [531, 406] width 11 height 11
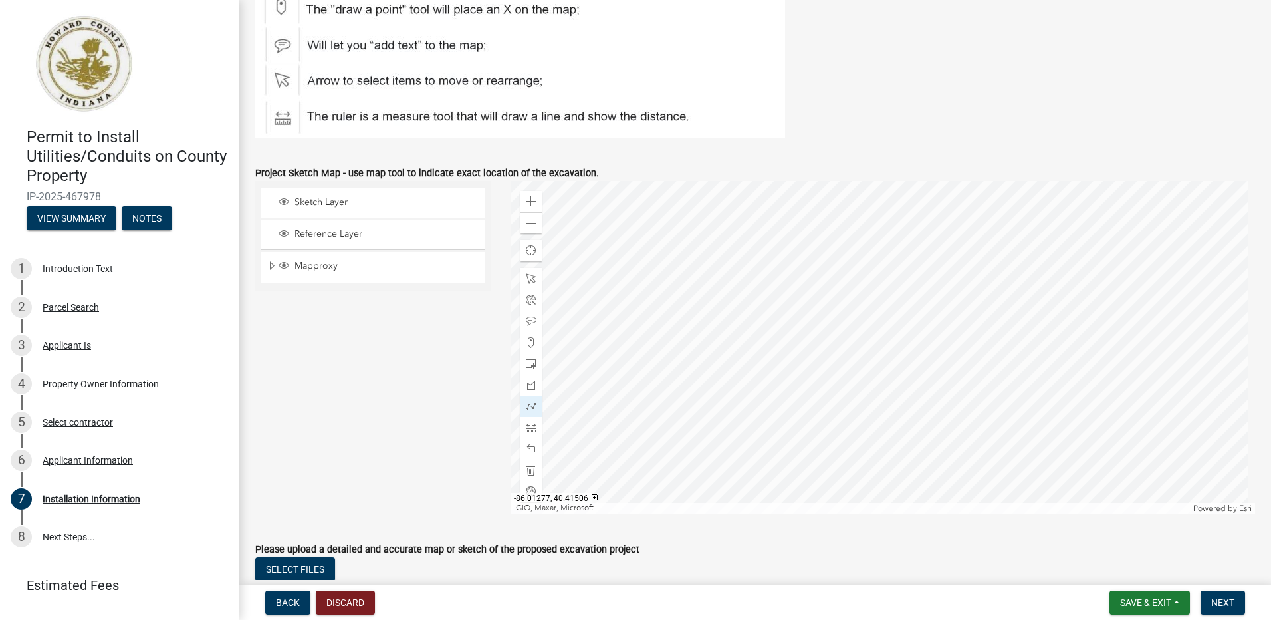
click at [739, 358] on div at bounding box center [883, 347] width 745 height 332
click at [866, 360] on div at bounding box center [883, 347] width 745 height 332
click at [867, 369] on div at bounding box center [883, 347] width 745 height 332
click at [527, 322] on span at bounding box center [531, 321] width 11 height 11
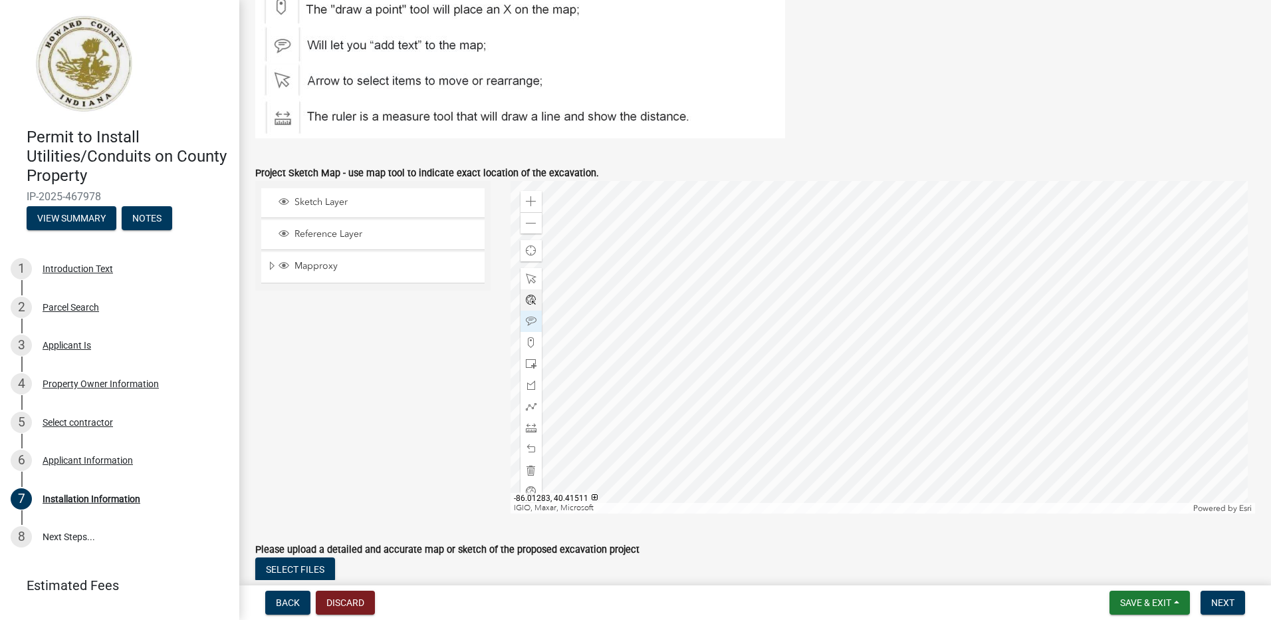
click at [724, 342] on div at bounding box center [883, 347] width 745 height 332
click at [527, 279] on span at bounding box center [531, 278] width 11 height 11
click at [721, 336] on div at bounding box center [883, 347] width 745 height 332
click at [735, 334] on div at bounding box center [883, 347] width 745 height 332
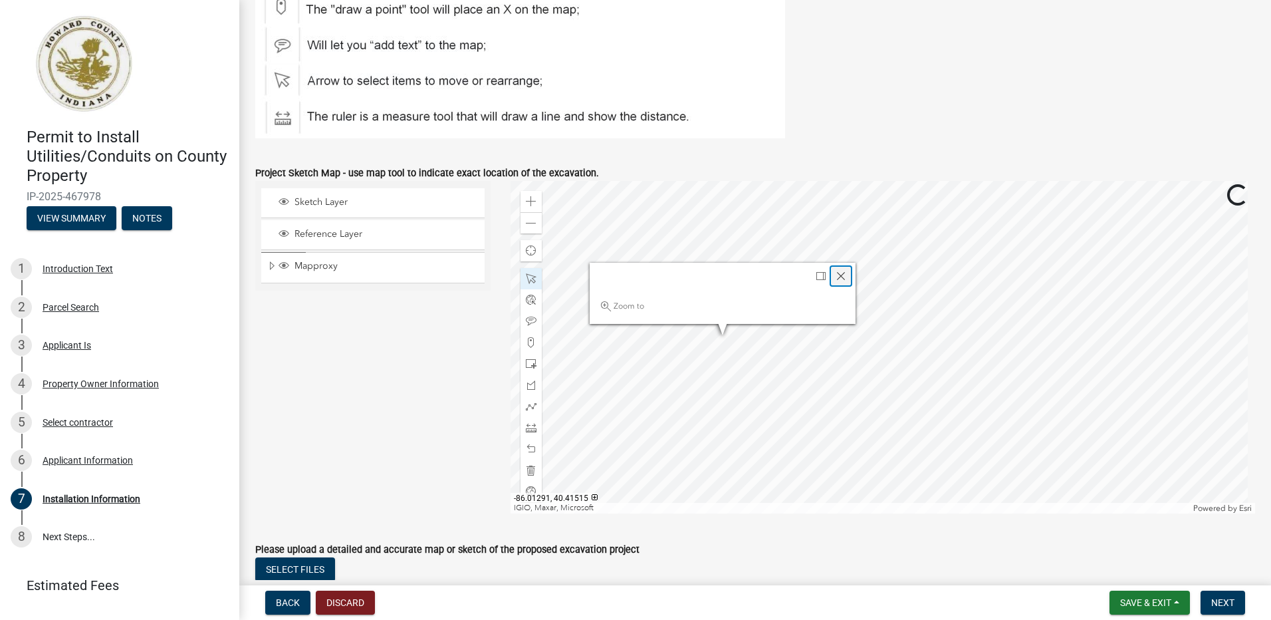
click at [837, 273] on span "Close" at bounding box center [841, 276] width 11 height 11
click at [736, 346] on div at bounding box center [883, 347] width 745 height 332
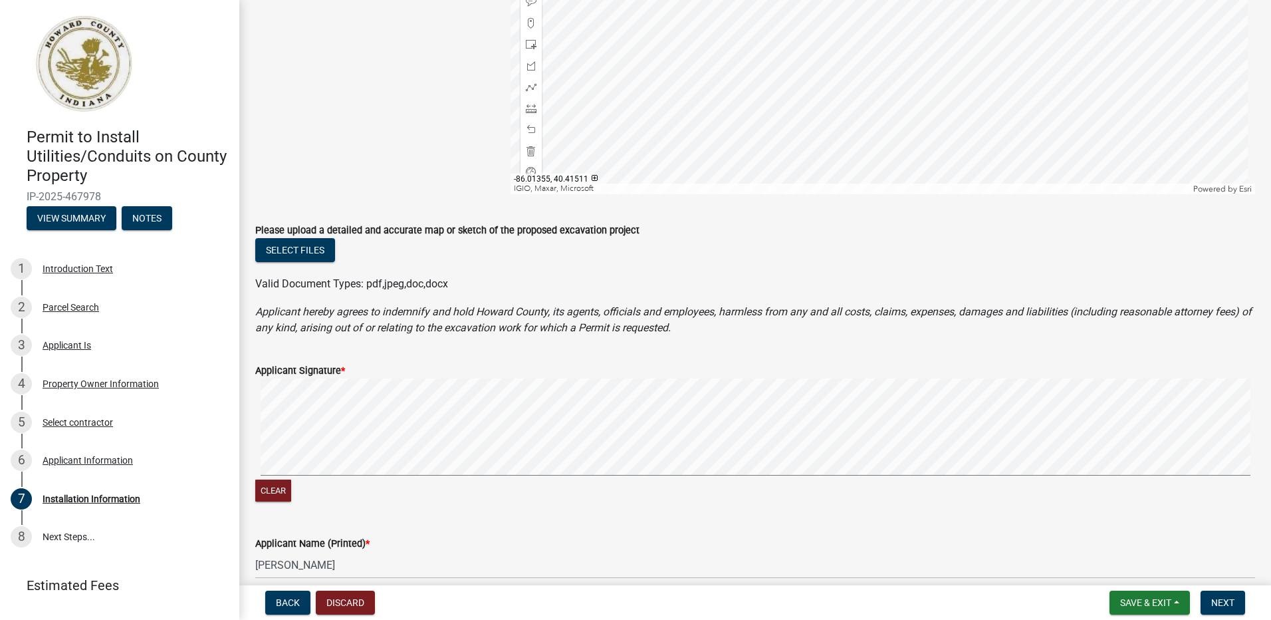
scroll to position [1001, 0]
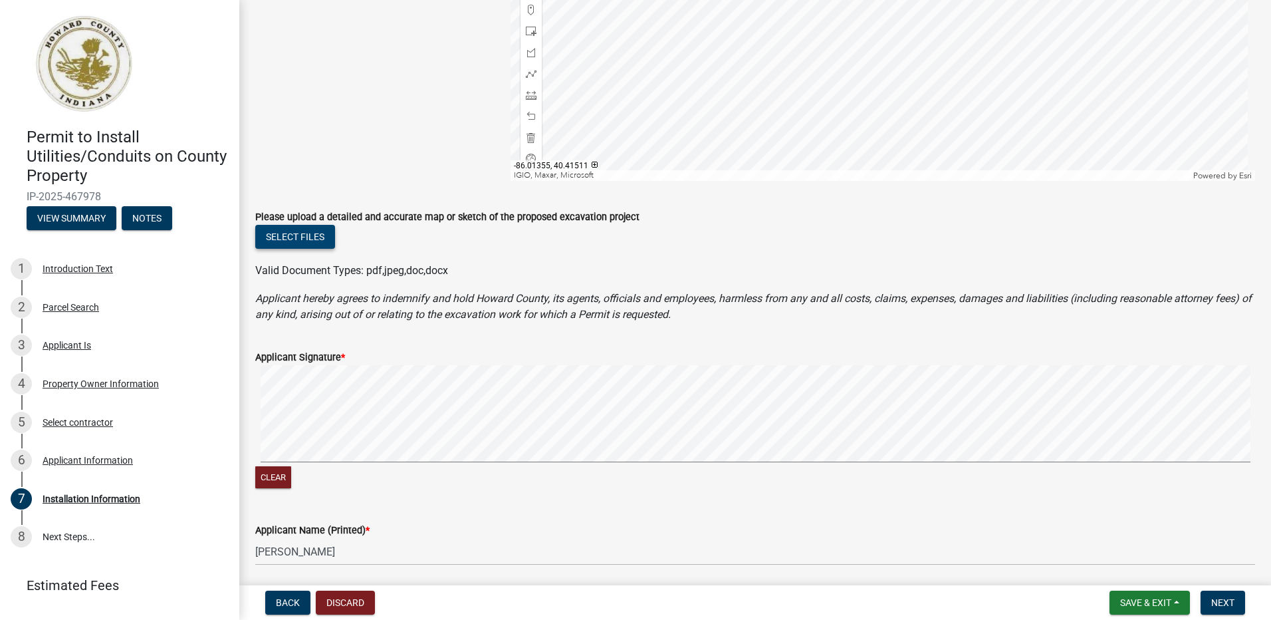
click at [301, 241] on button "Select files" at bounding box center [295, 237] width 80 height 24
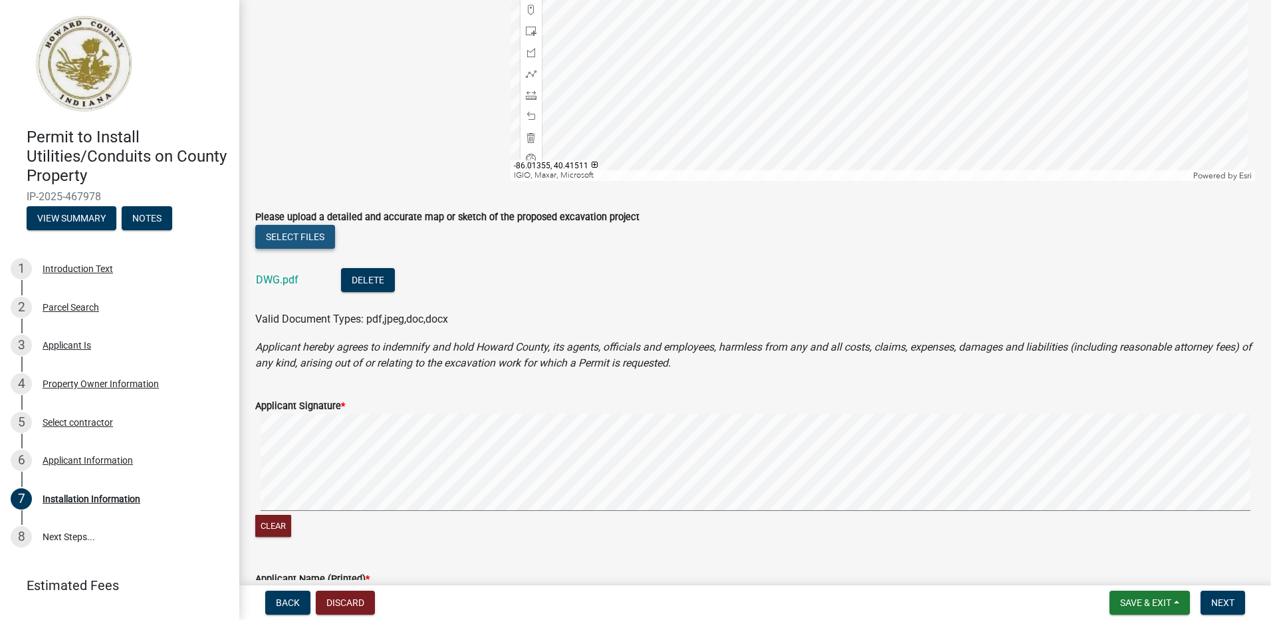
click at [306, 233] on button "Select files" at bounding box center [295, 237] width 80 height 24
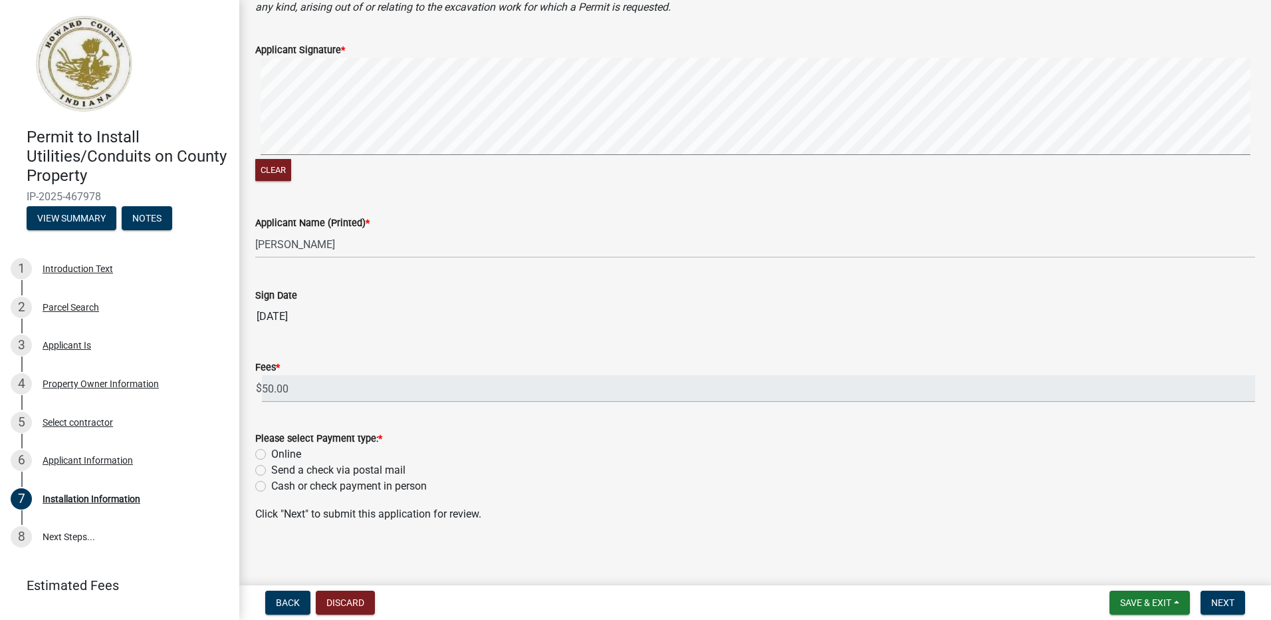
scroll to position [1410, 0]
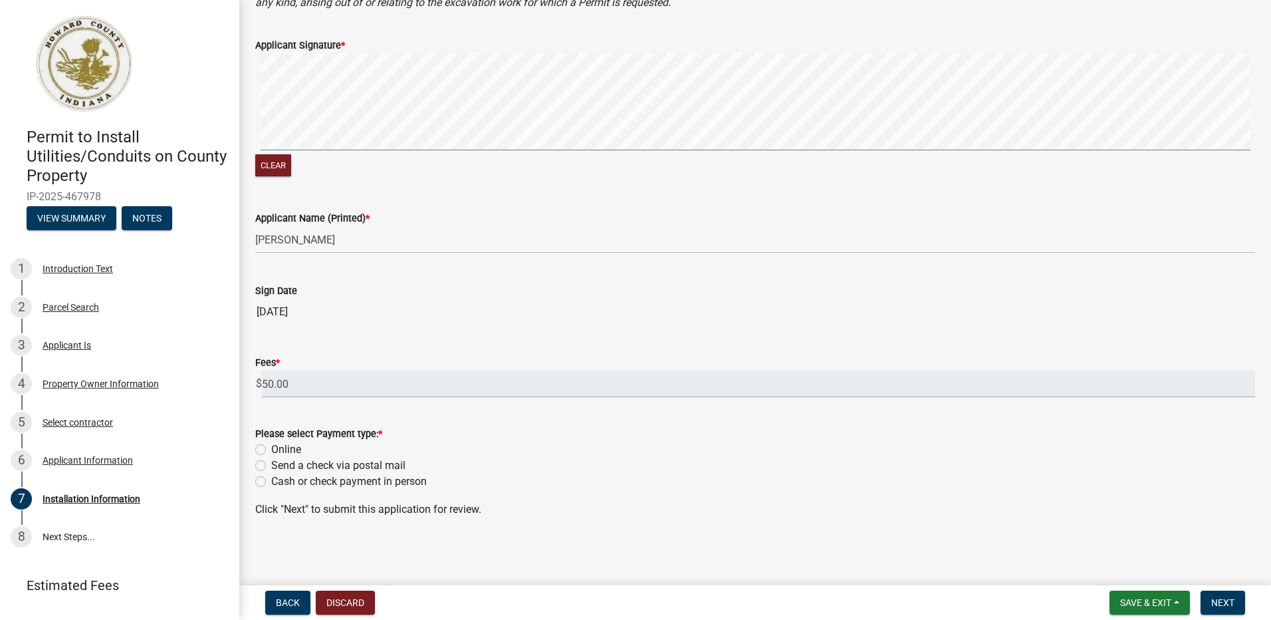
click at [271, 450] on label "Online" at bounding box center [286, 450] width 30 height 16
click at [271, 450] on input "Online" at bounding box center [275, 446] width 9 height 9
radio input "true"
click at [1210, 600] on button "Next" at bounding box center [1223, 602] width 45 height 24
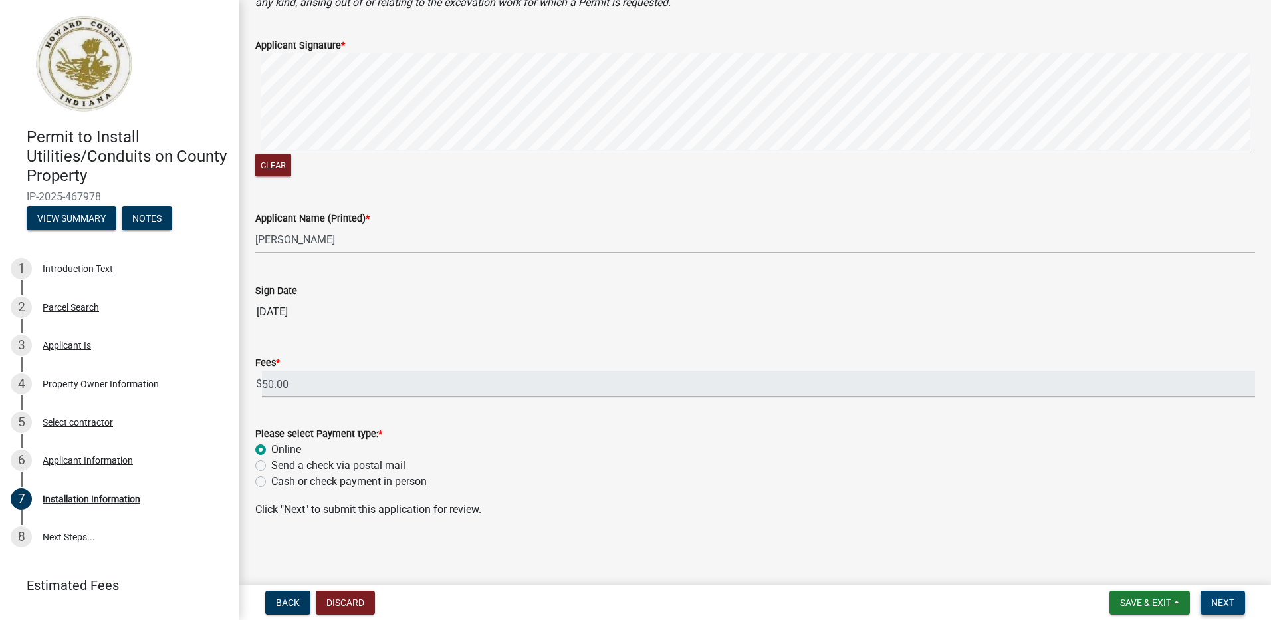
click at [1220, 598] on span "Next" at bounding box center [1223, 602] width 23 height 11
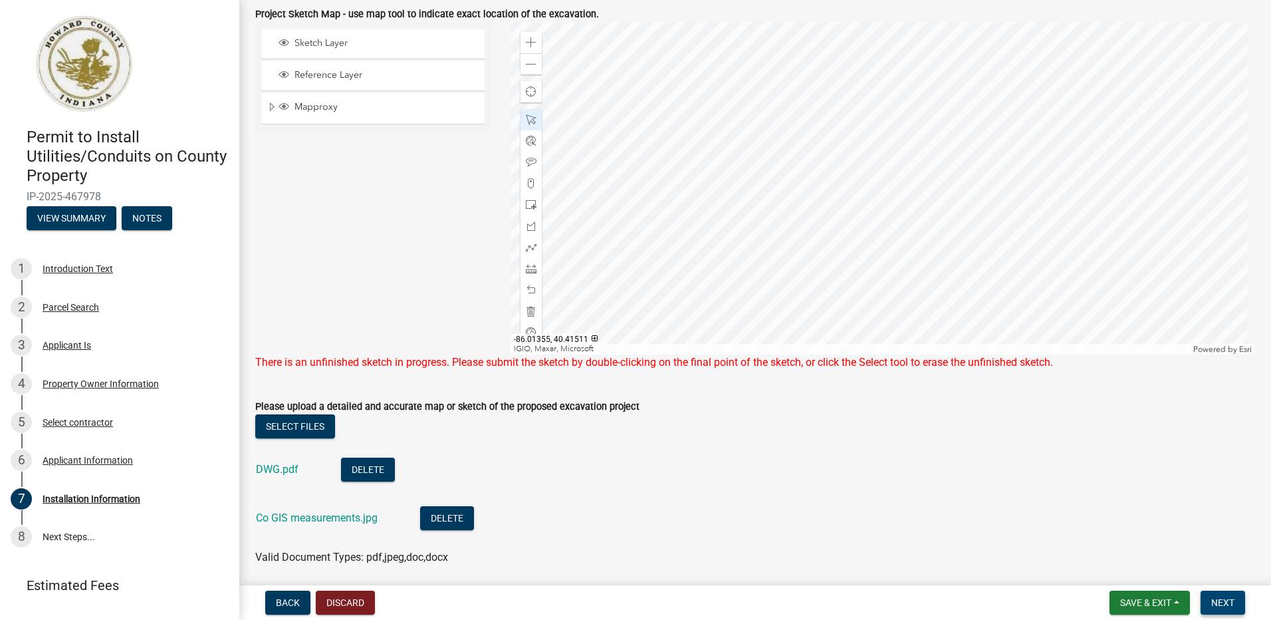
scroll to position [761, 0]
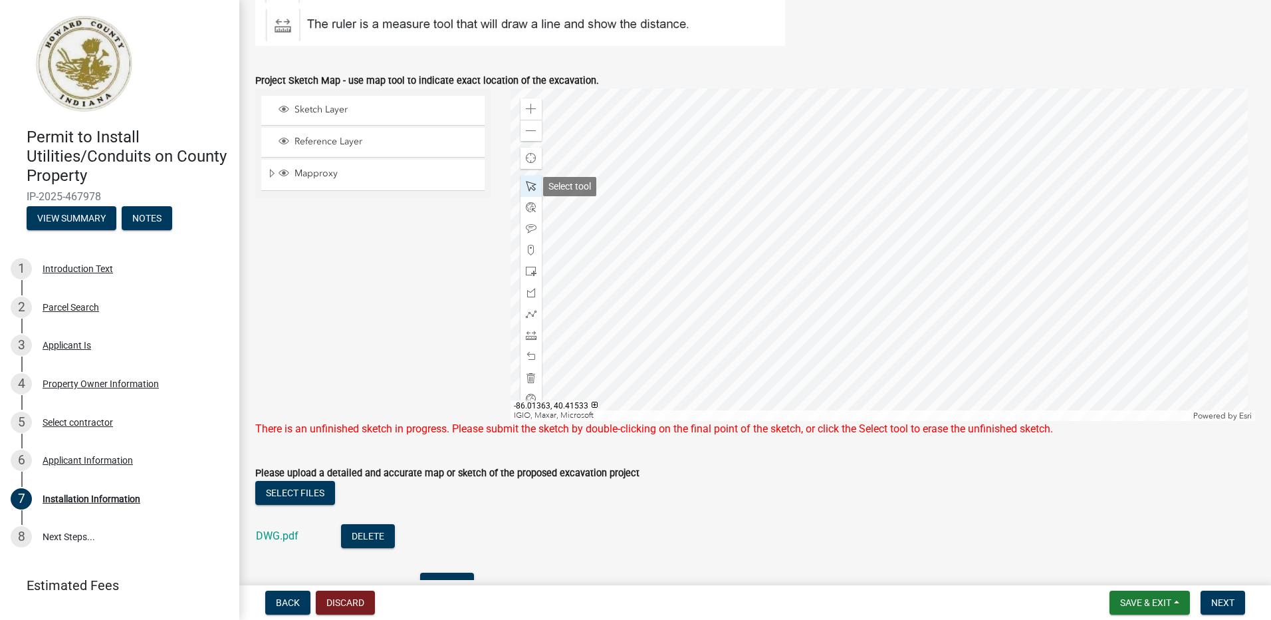
click at [527, 180] on div at bounding box center [531, 186] width 21 height 21
click at [317, 106] on span "Sketch Layer" at bounding box center [385, 110] width 189 height 12
click at [340, 272] on div "Sketch Layer Reference Layer Mapproxy Regulated Drains Corporation Political To…" at bounding box center [372, 254] width 255 height 332
click at [769, 275] on div at bounding box center [883, 254] width 745 height 332
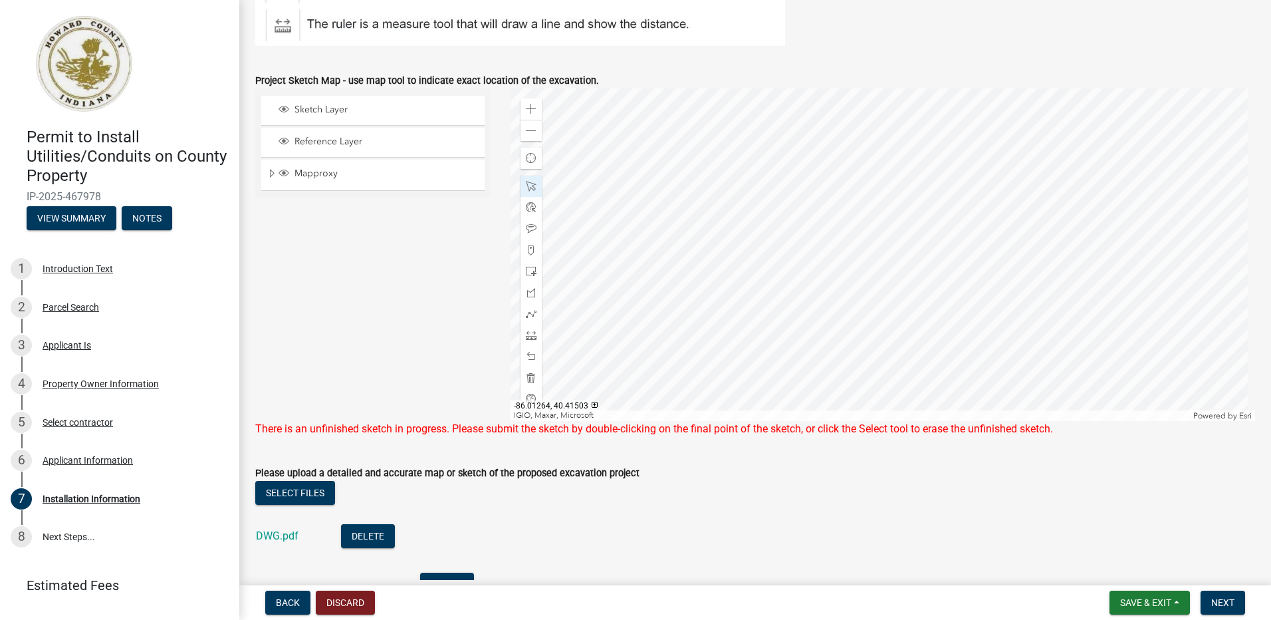
click at [769, 275] on div at bounding box center [883, 254] width 745 height 332
click at [527, 208] on span at bounding box center [531, 207] width 11 height 11
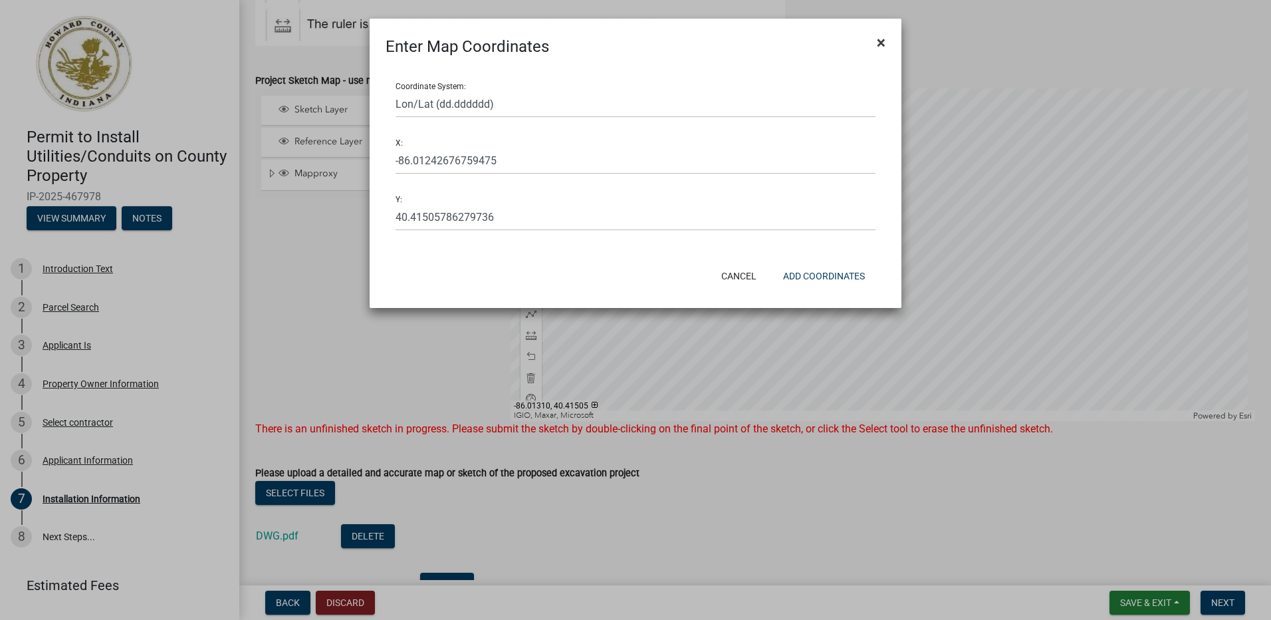
click at [877, 41] on span "×" at bounding box center [881, 42] width 9 height 19
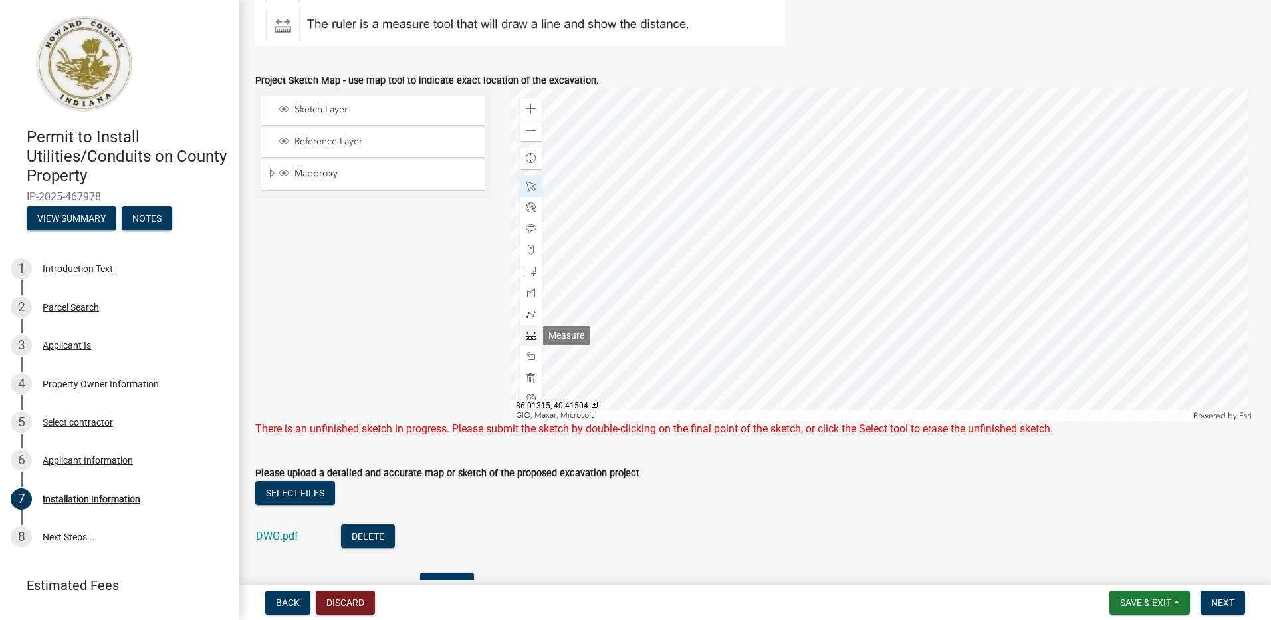
click at [527, 334] on span at bounding box center [531, 335] width 11 height 11
click at [704, 272] on div at bounding box center [883, 254] width 745 height 332
click at [702, 273] on div at bounding box center [883, 254] width 745 height 332
click at [722, 273] on div at bounding box center [883, 254] width 745 height 332
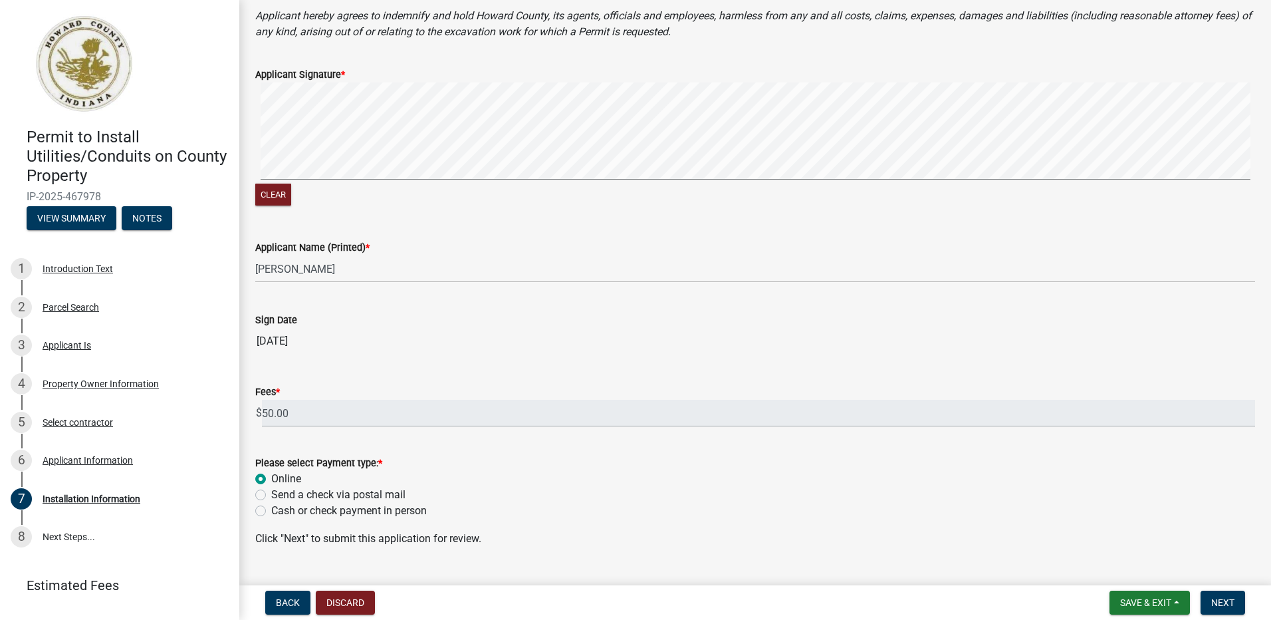
scroll to position [1410, 0]
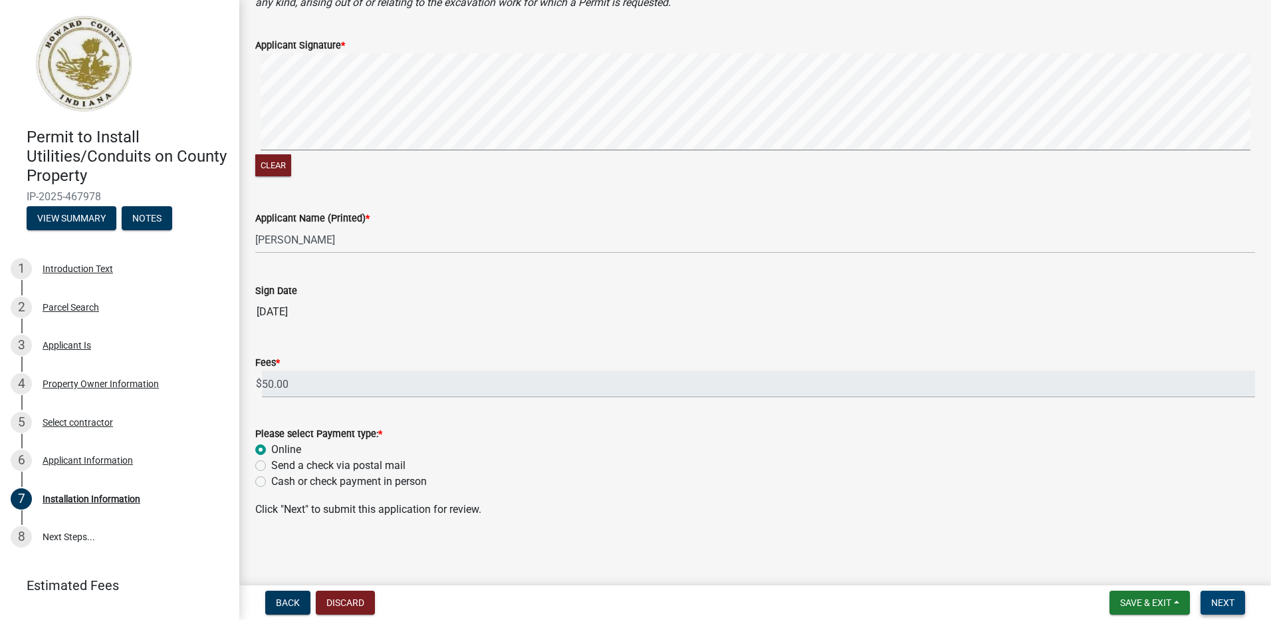
click at [1220, 600] on span "Next" at bounding box center [1223, 602] width 23 height 11
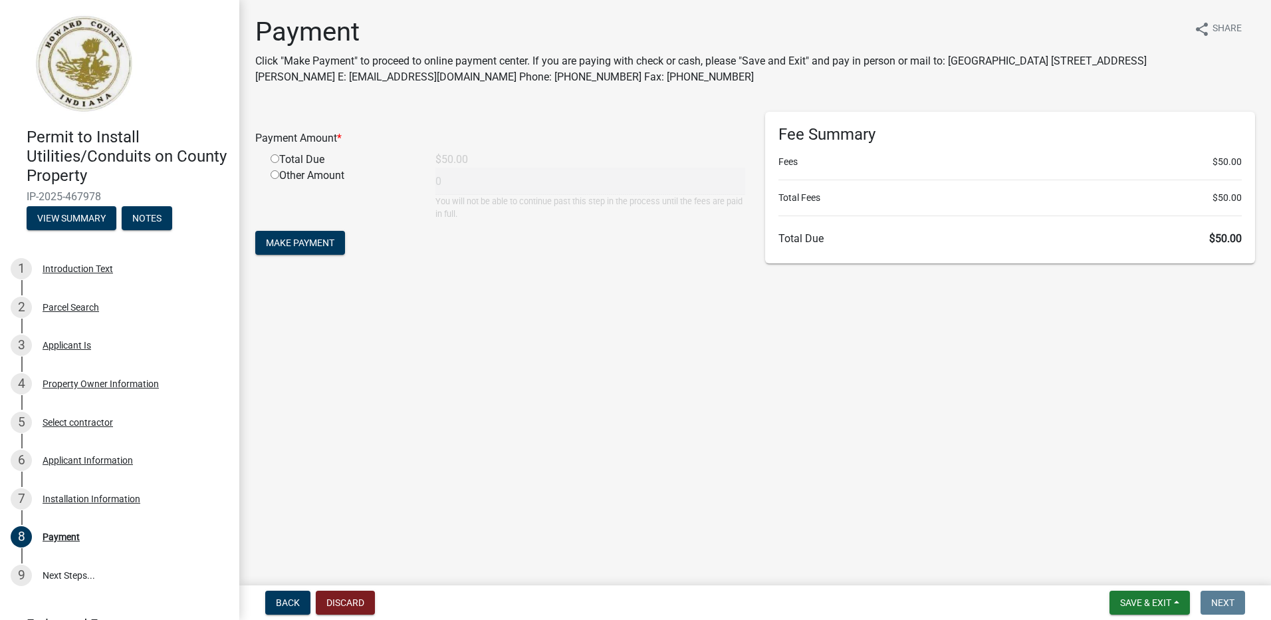
click at [278, 158] on input "radio" at bounding box center [275, 158] width 9 height 9
radio input "true"
type input "50"
click at [315, 243] on span "Make Payment" at bounding box center [300, 242] width 68 height 11
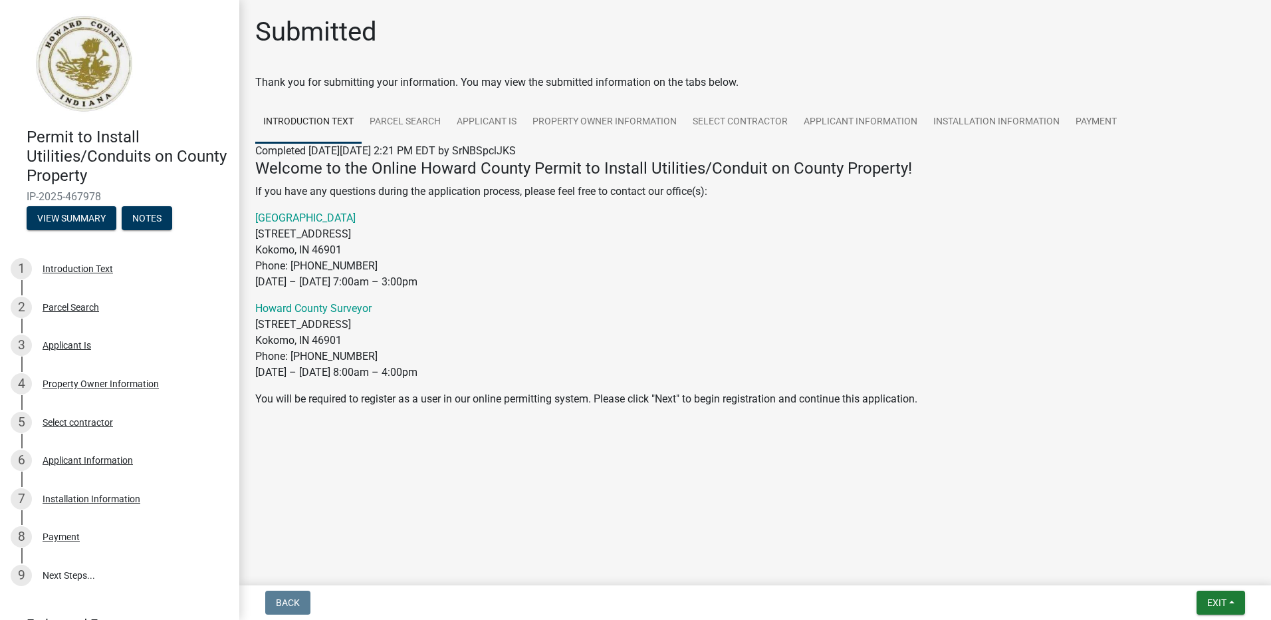
click at [1013, 499] on main "Submitted Thank you for submitting your information. You may view the submitted…" at bounding box center [755, 290] width 1032 height 580
click at [1228, 598] on button "Exit" at bounding box center [1221, 602] width 49 height 24
click at [1183, 567] on button "Save & Exit" at bounding box center [1192, 568] width 106 height 32
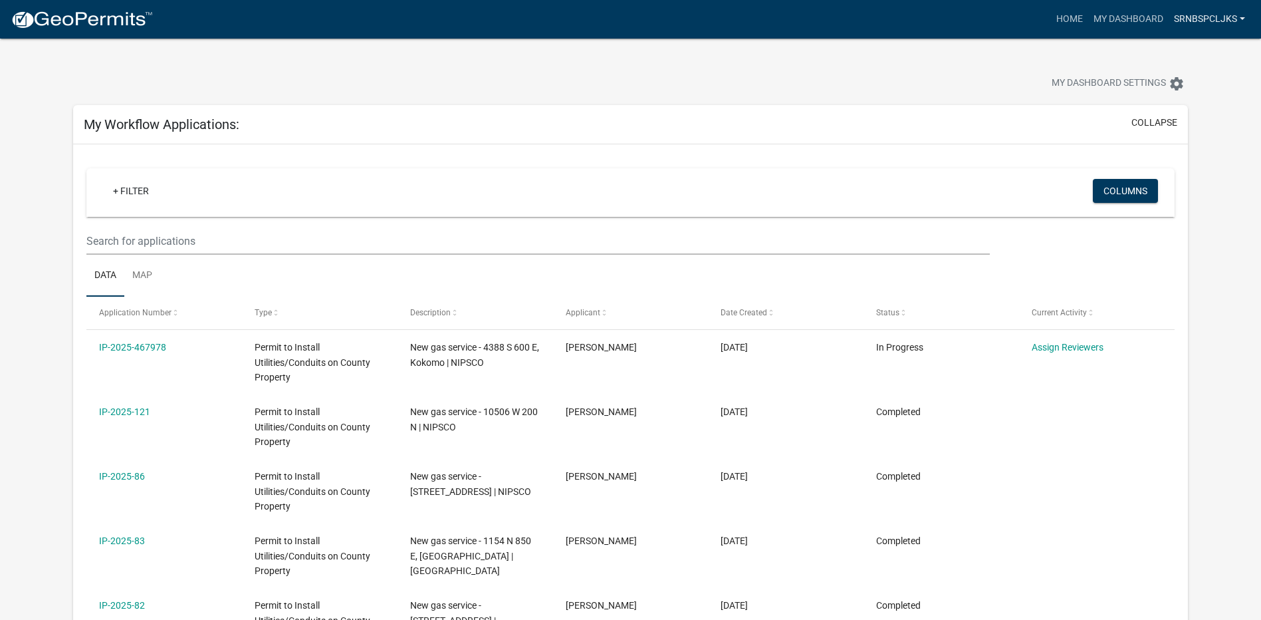
click at [1237, 21] on link "SrNBSpclJKS" at bounding box center [1210, 19] width 82 height 25
click at [1176, 130] on link "Logout" at bounding box center [1194, 130] width 114 height 32
